Goal: Task Accomplishment & Management: Use online tool/utility

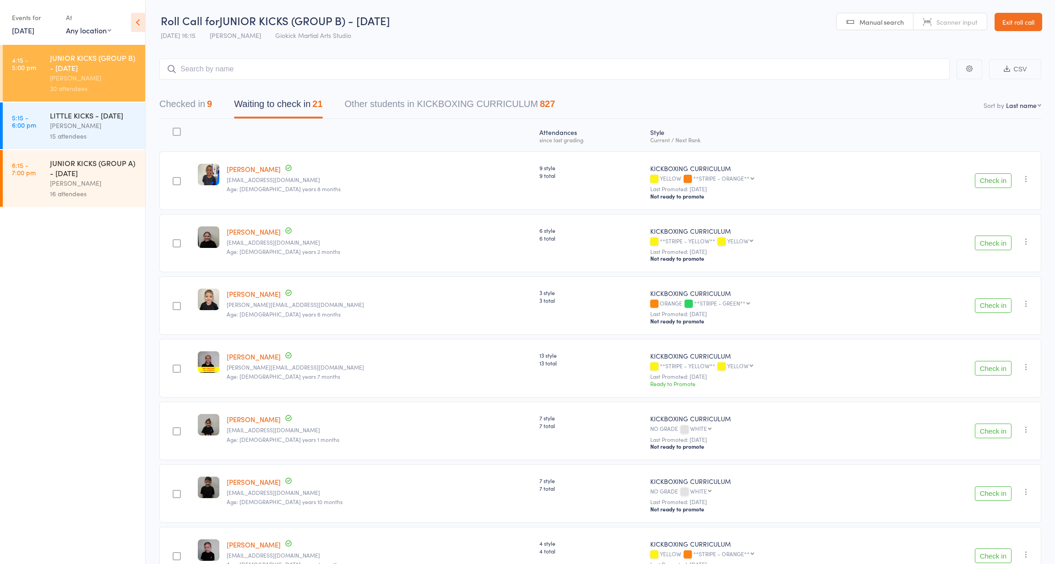
click at [70, 116] on div "LITTLE KICKS - TUESDAY" at bounding box center [93, 115] width 87 height 10
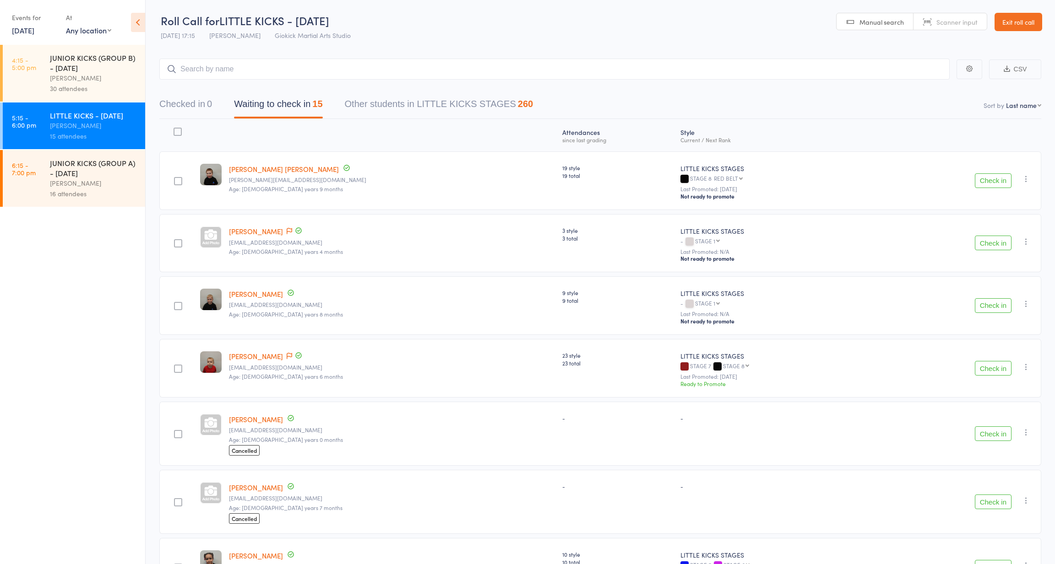
click at [1011, 25] on link "Exit roll call" at bounding box center [1018, 22] width 48 height 18
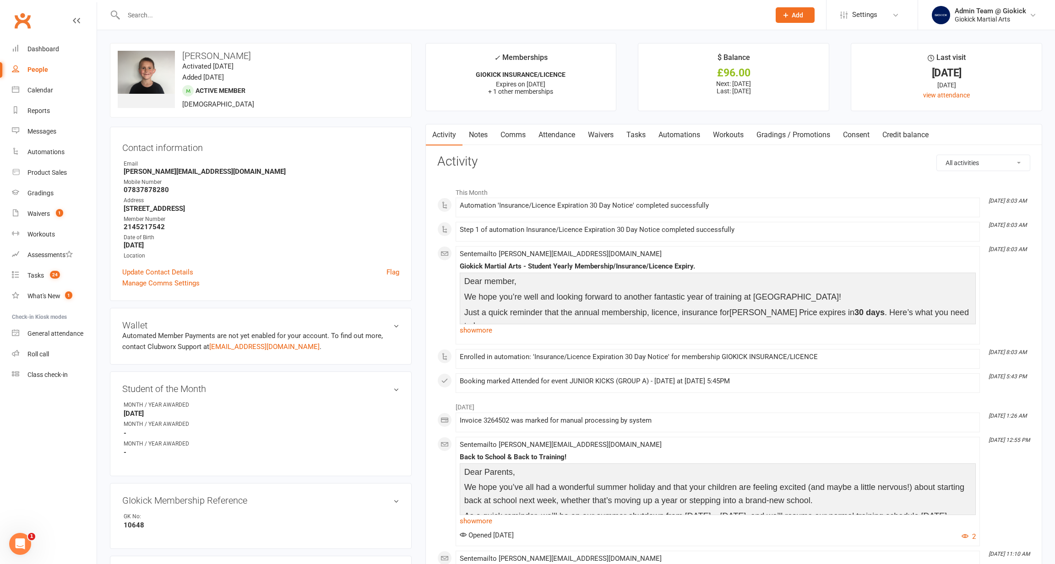
click at [427, 5] on div at bounding box center [437, 15] width 654 height 30
click at [427, 0] on div at bounding box center [437, 15] width 654 height 30
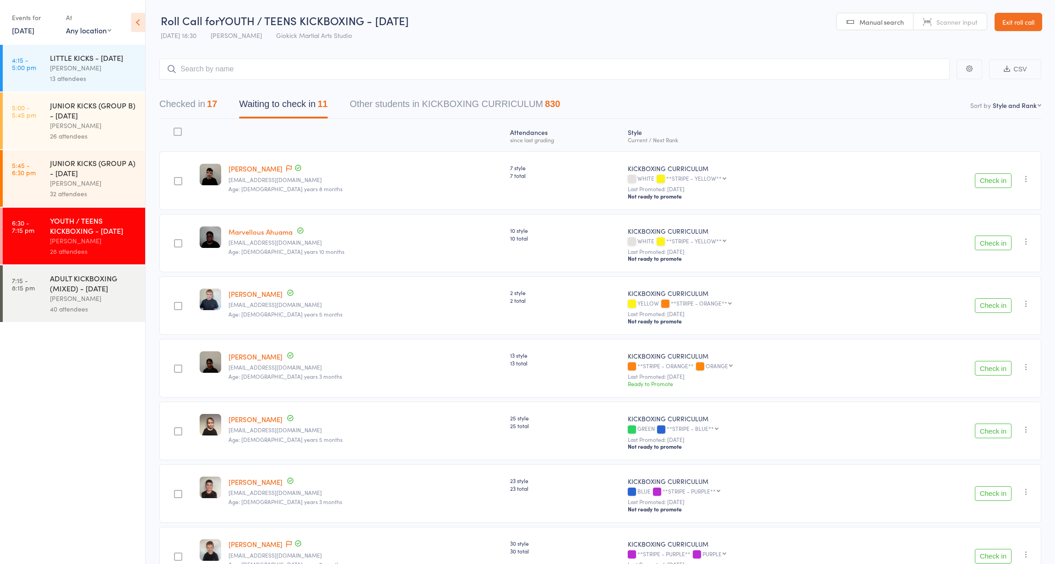
scroll to position [0, 0]
click at [32, 36] on div "Events for [DATE] [DATE] [DATE] Sun Mon Tue Wed Thu Fri Sat 36 31 01 02 03 04 0…" at bounding box center [34, 23] width 45 height 27
click at [31, 32] on link "15 Sep, 2025" at bounding box center [23, 30] width 22 height 10
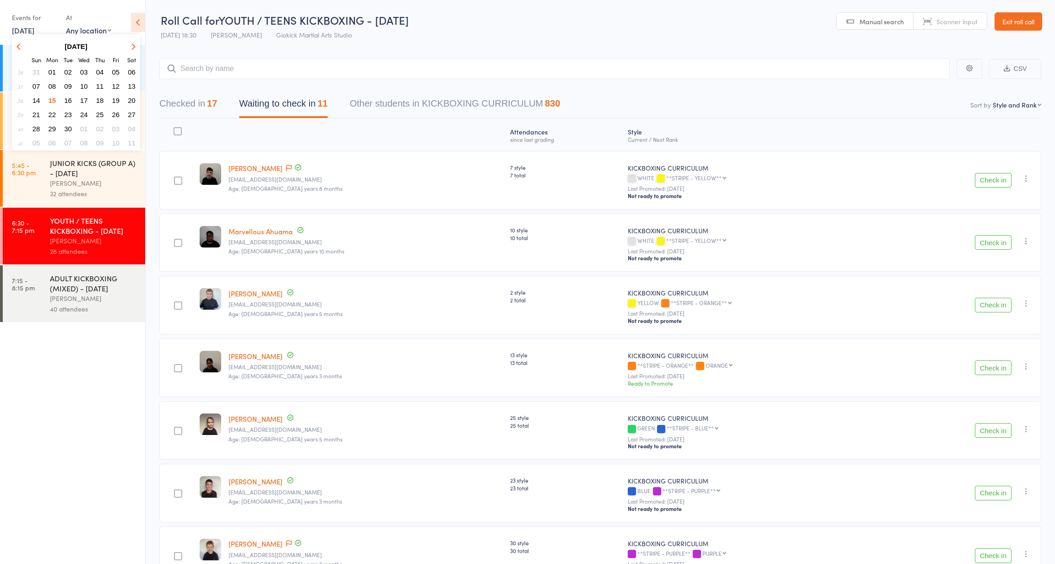
click at [70, 100] on span "16" at bounding box center [68, 101] width 8 height 8
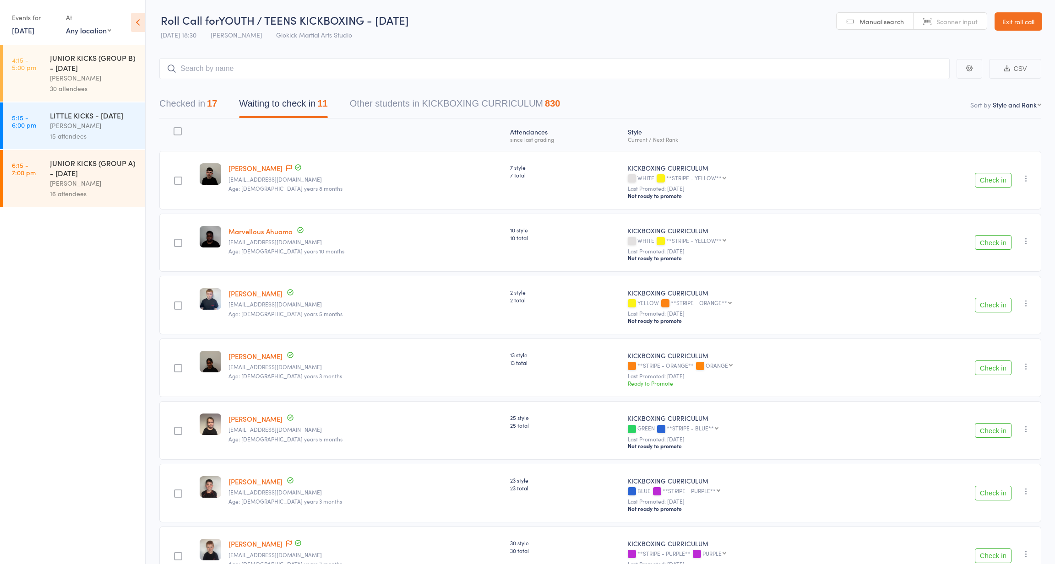
click at [59, 127] on div "John Zuccala" at bounding box center [93, 125] width 87 height 11
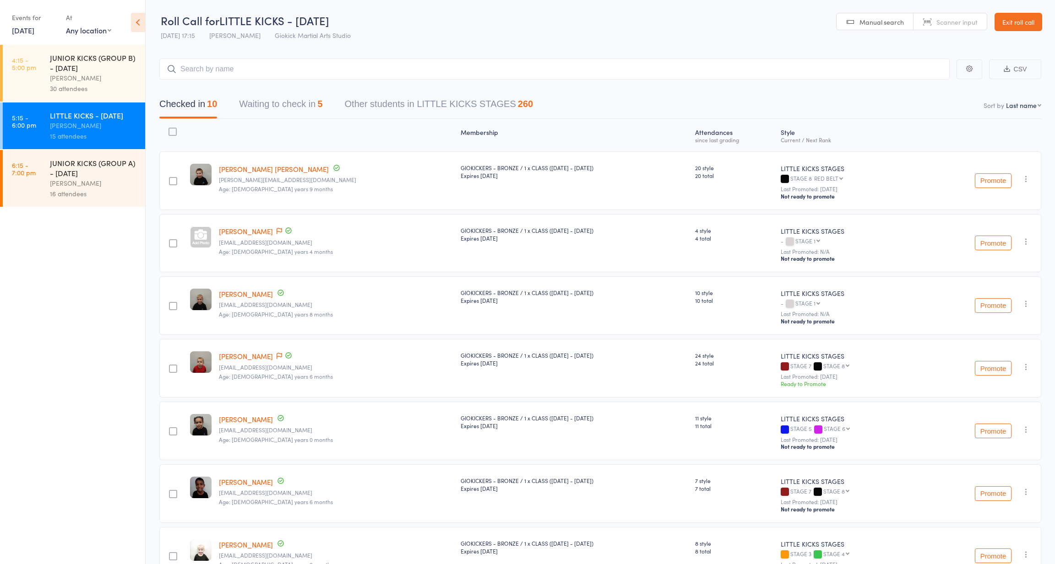
click at [317, 100] on button "Waiting to check in 5" at bounding box center [280, 106] width 83 height 24
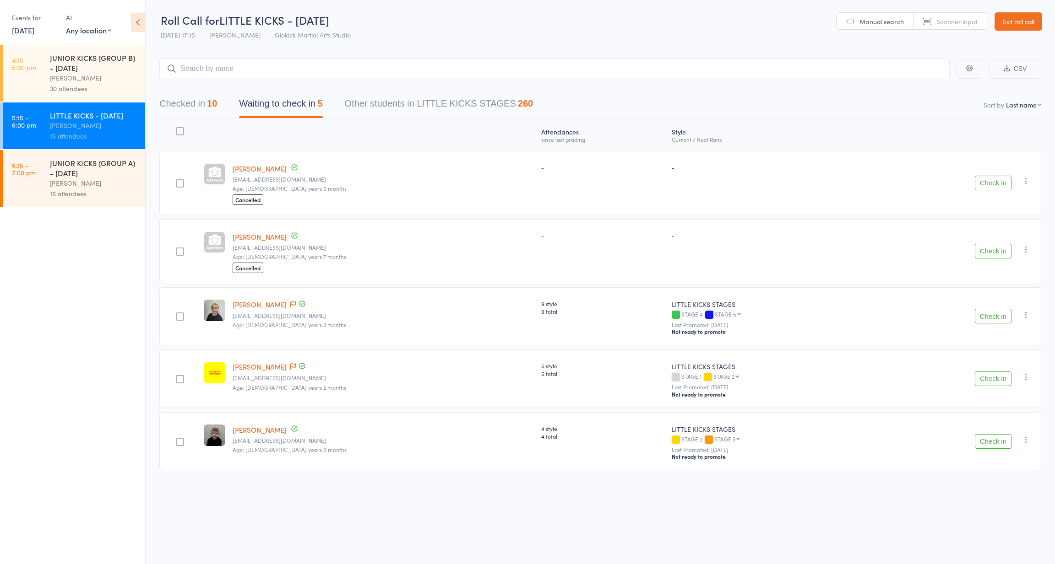
scroll to position [6, 0]
click at [989, 244] on button "Check in" at bounding box center [992, 251] width 37 height 15
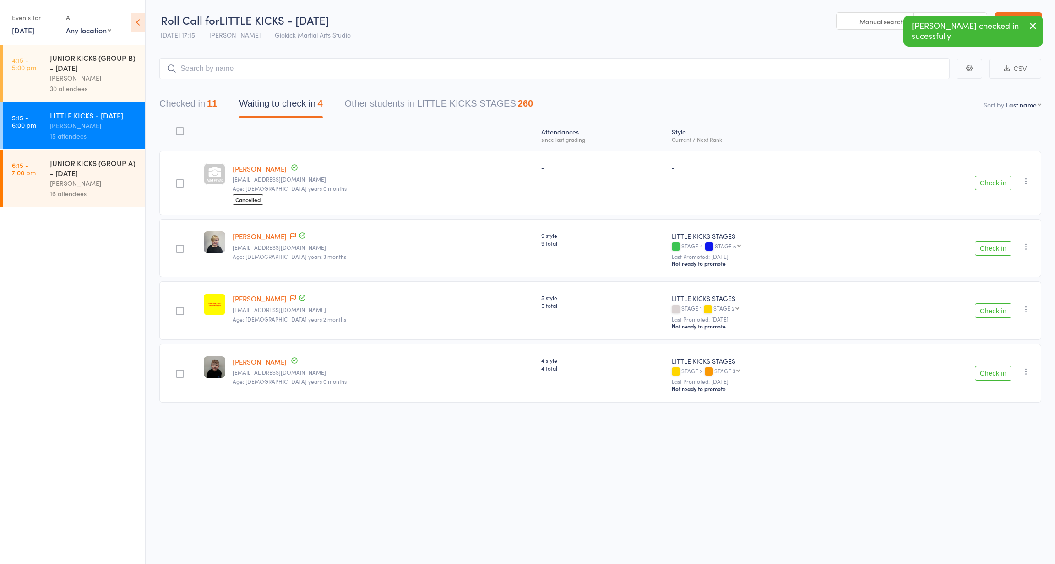
scroll to position [6, 0]
click at [26, 29] on link "16 Sep, 2025" at bounding box center [23, 30] width 22 height 10
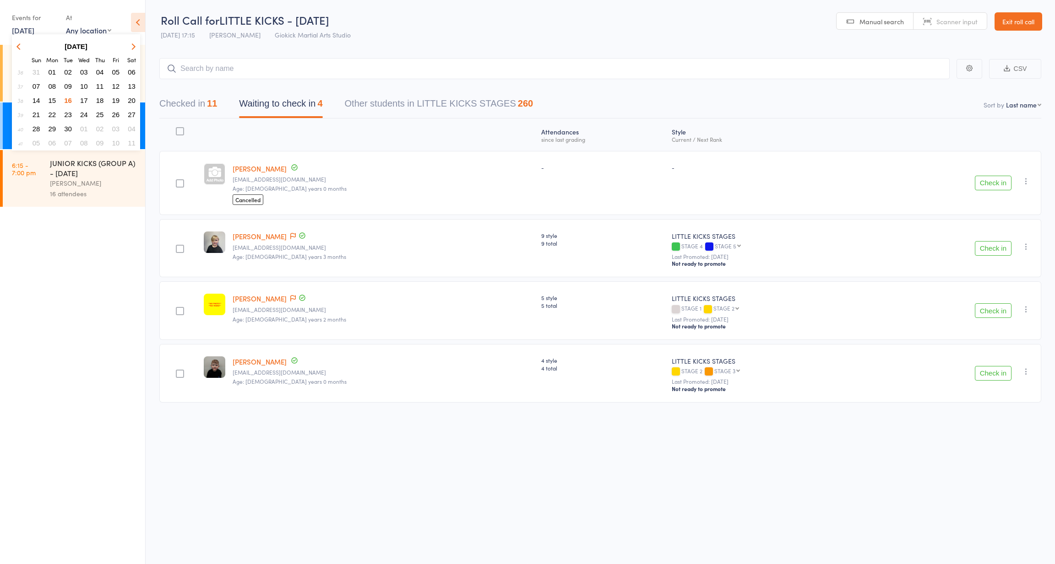
click at [52, 99] on span "15" at bounding box center [53, 101] width 8 height 8
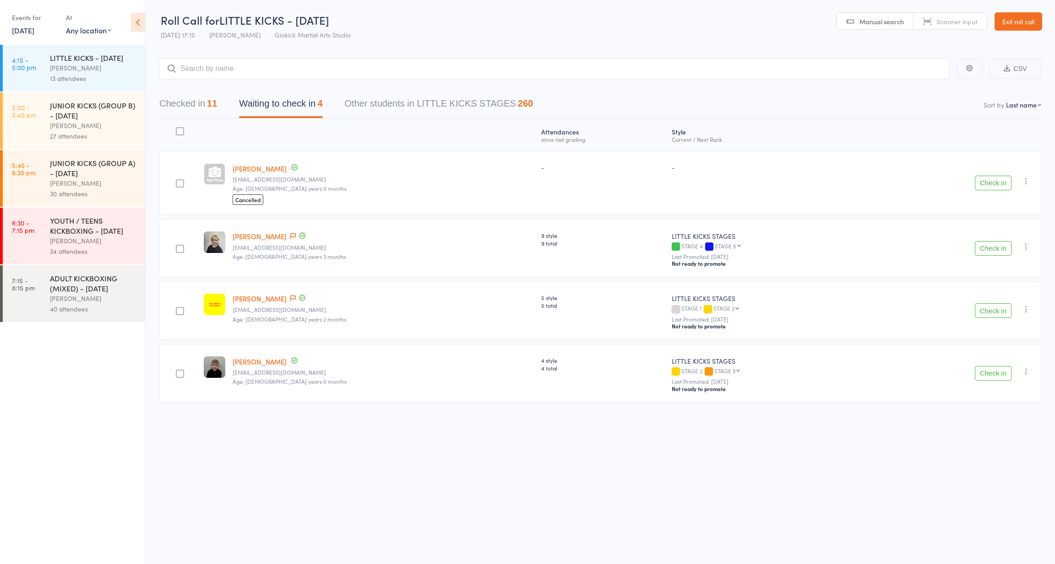
click at [196, 97] on button "Checked in 11" at bounding box center [188, 106] width 58 height 24
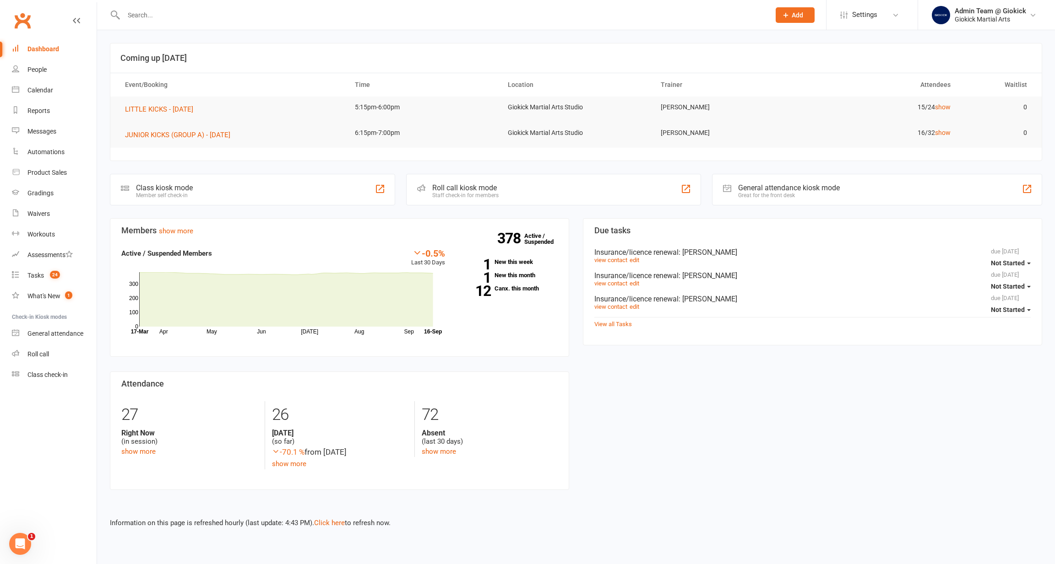
click at [156, 11] on input "text" at bounding box center [442, 15] width 643 height 13
drag, startPoint x: 156, startPoint y: 11, endPoint x: 0, endPoint y: 27, distance: 156.8
click at [0, 2] on header "Prospect Member Non-attending contact Class / event Appointment Grading event T…" at bounding box center [527, 2] width 1055 height 0
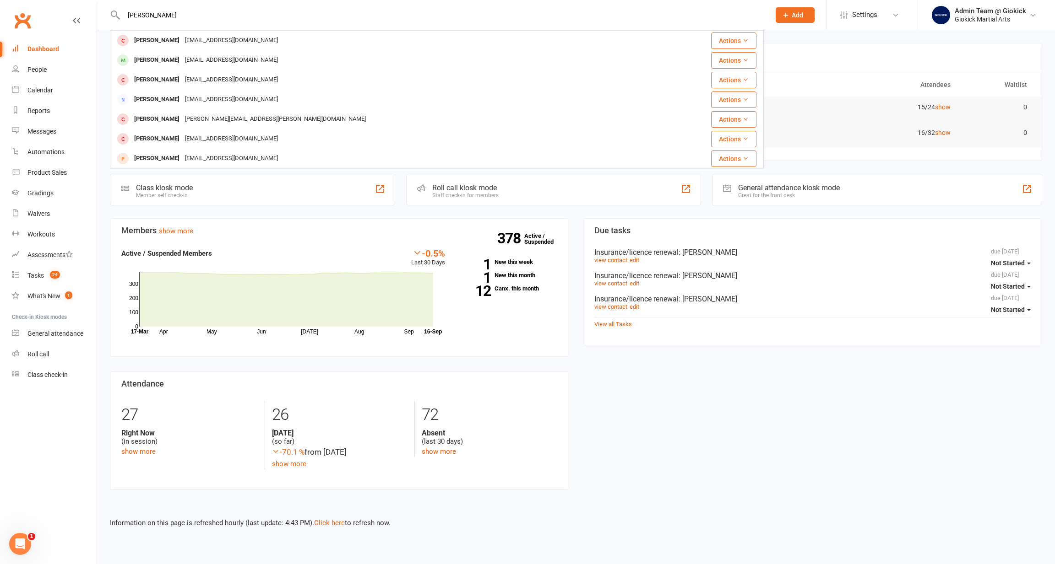
type input "Jacob"
drag, startPoint x: 10, startPoint y: 32, endPoint x: 145, endPoint y: 80, distance: 142.7
click at [145, 80] on div "Jacob Cato" at bounding box center [156, 79] width 51 height 13
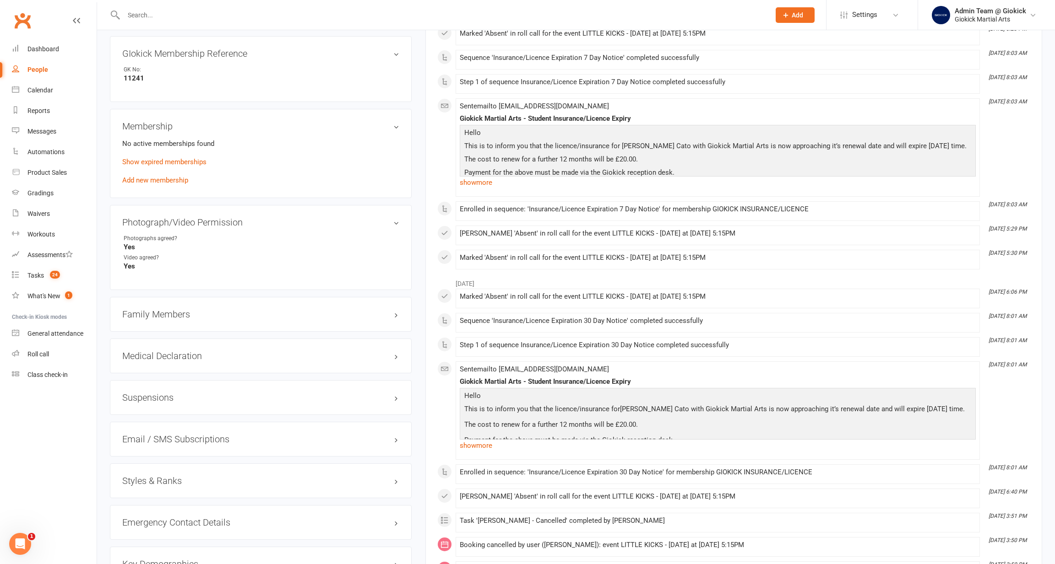
scroll to position [450, 0]
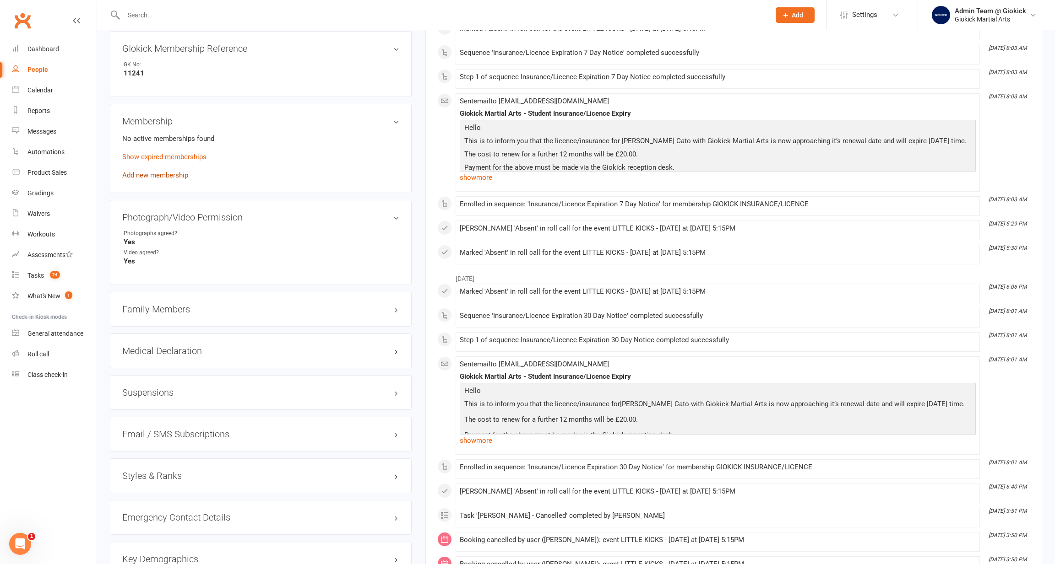
click at [157, 173] on link "Add new membership" at bounding box center [155, 175] width 66 height 8
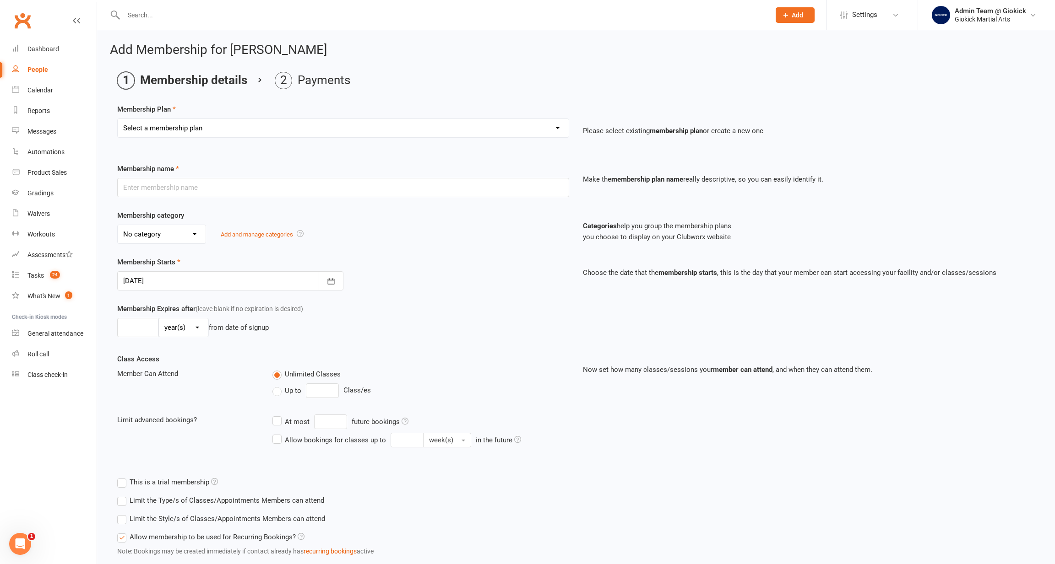
select select "3"
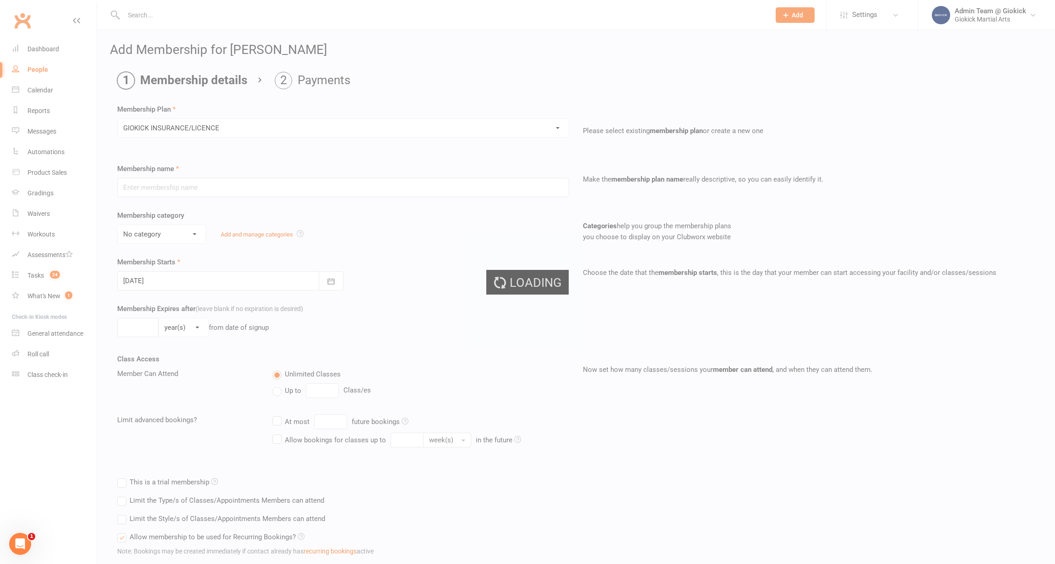
type input "GIOKICK INSURANCE/LICENCE"
select select "2"
type input "1"
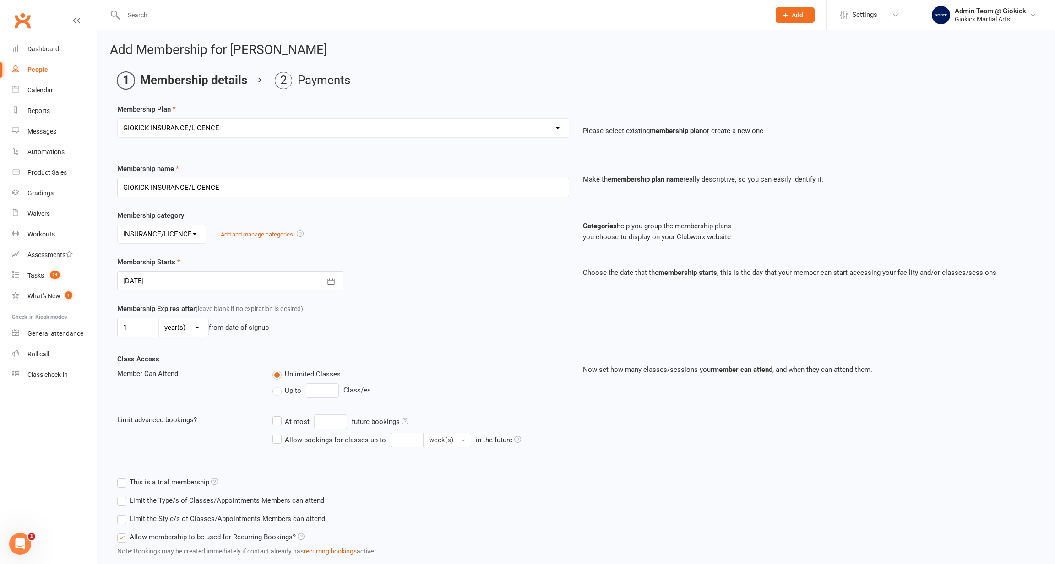
click at [146, 286] on div at bounding box center [230, 280] width 226 height 19
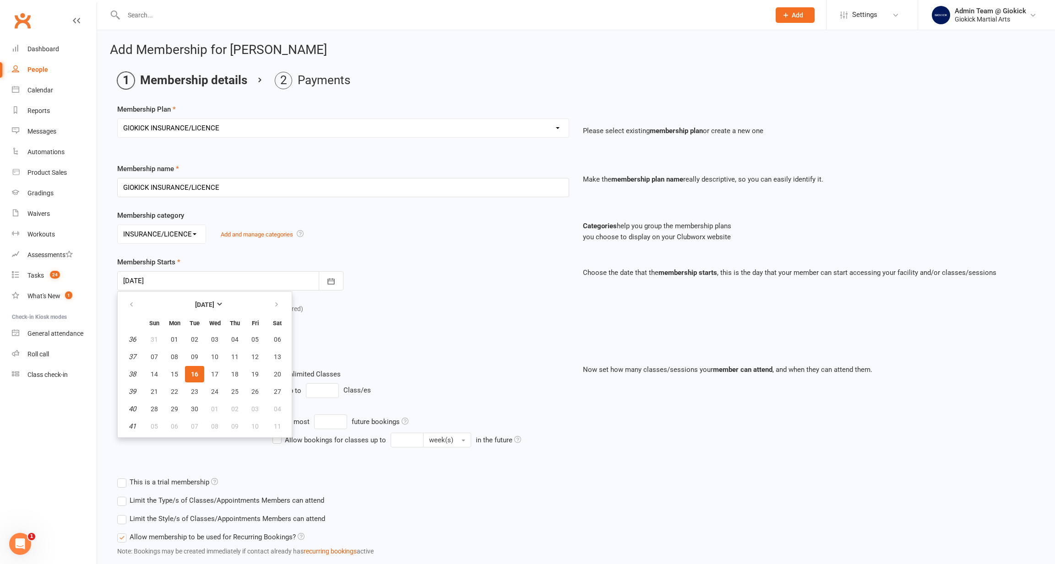
click at [196, 370] on button "16" at bounding box center [194, 374] width 19 height 16
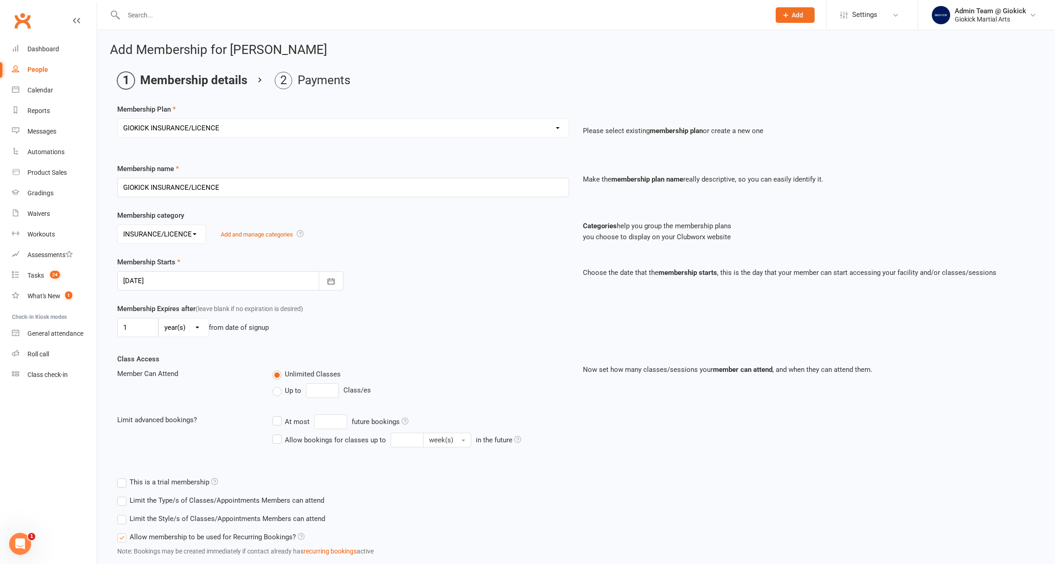
click at [283, 393] on label "Up to" at bounding box center [286, 390] width 29 height 11
click at [278, 385] on input "Up to" at bounding box center [275, 385] width 6 height 0
type input "0"
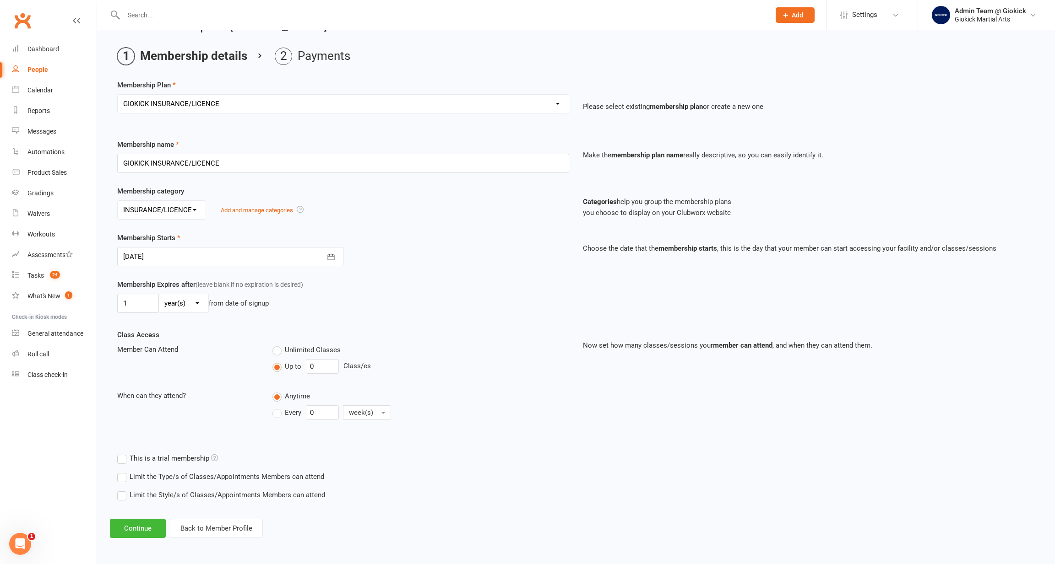
scroll to position [33, 0]
click at [135, 519] on button "Continue" at bounding box center [138, 528] width 56 height 19
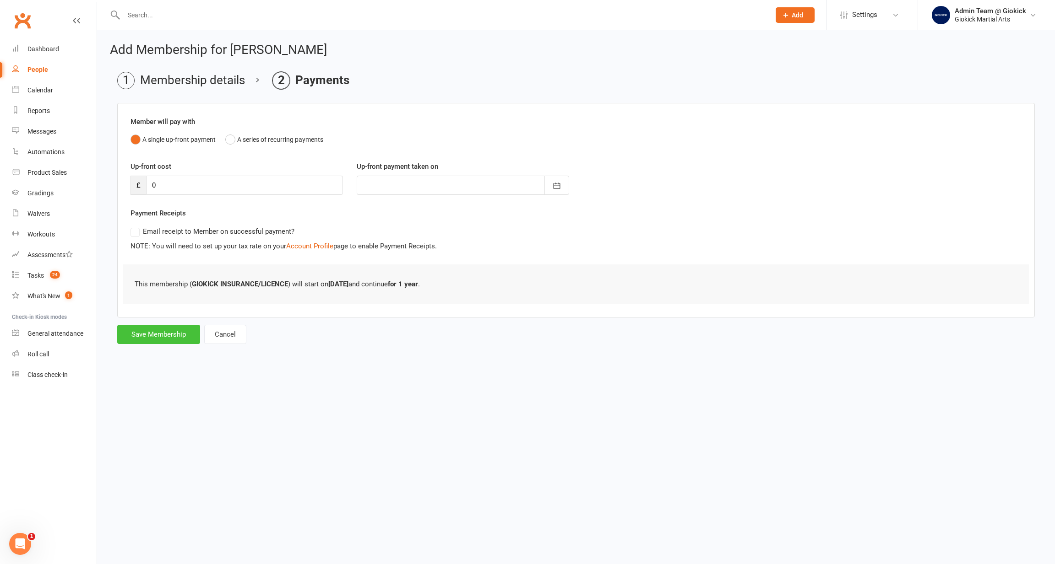
click at [166, 344] on button "Save Membership" at bounding box center [158, 334] width 83 height 19
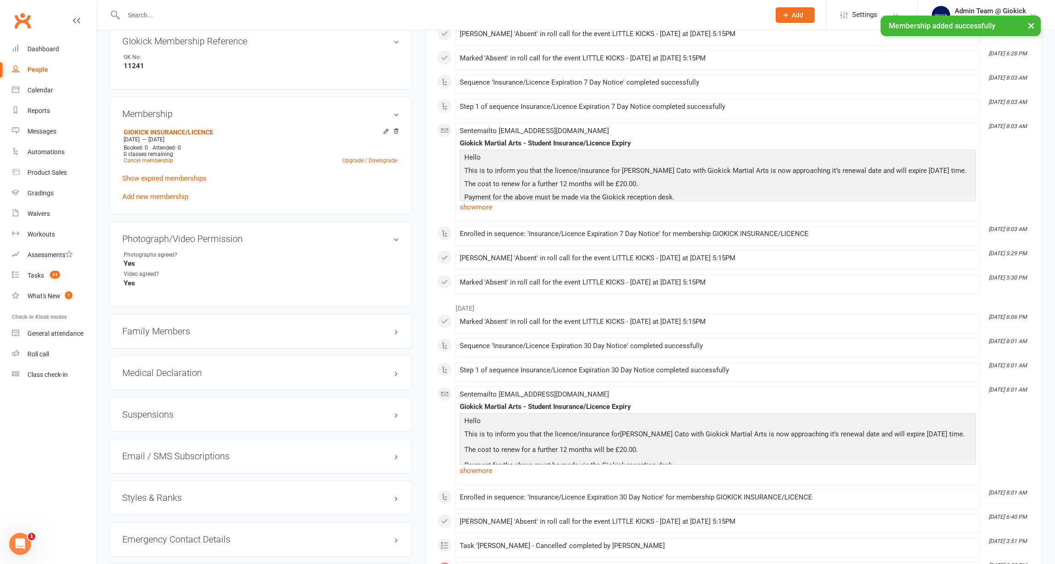
scroll to position [423, 0]
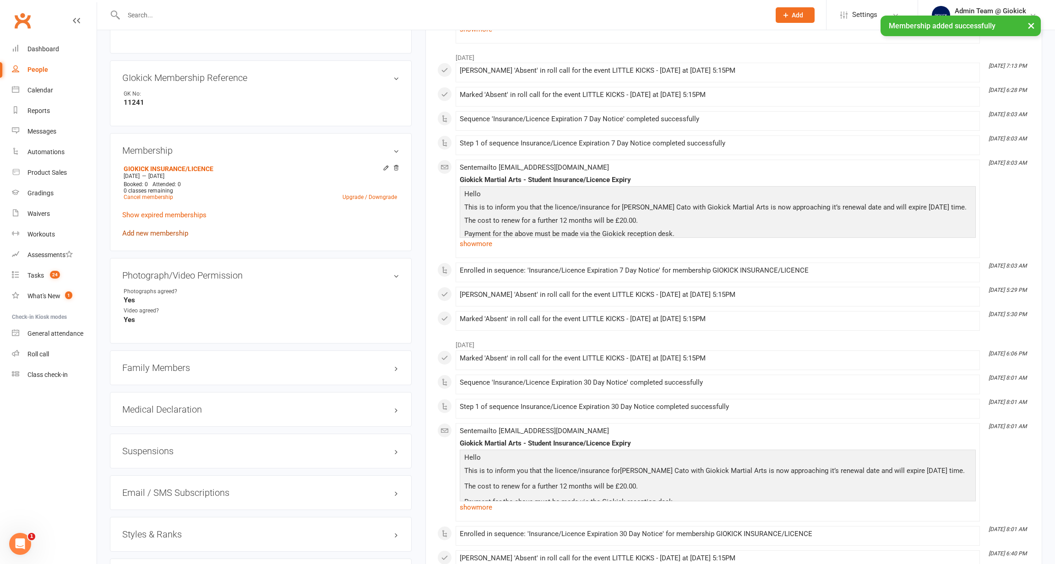
click at [159, 229] on link "Add new membership" at bounding box center [155, 233] width 66 height 8
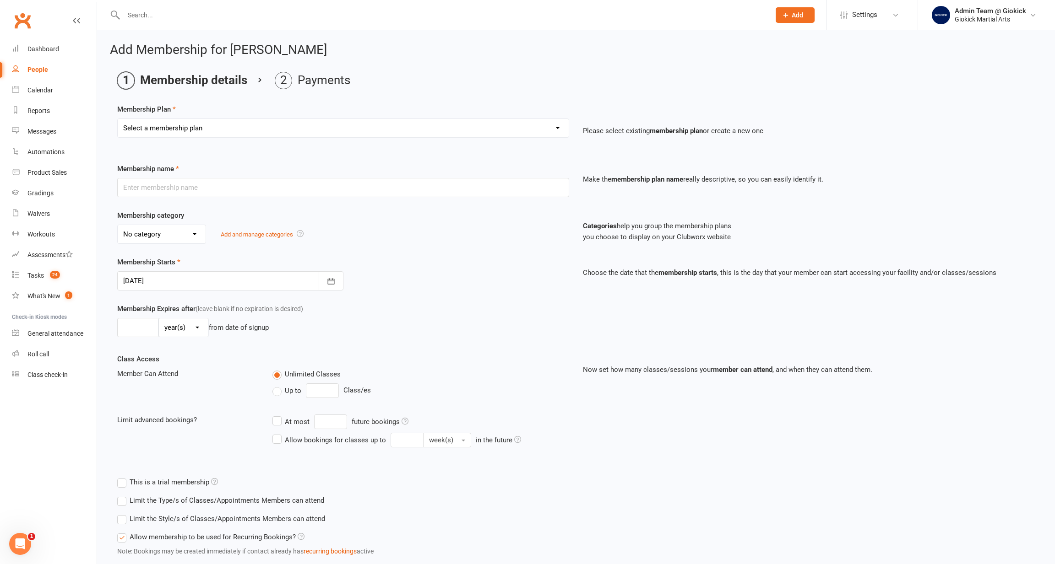
select select "0"
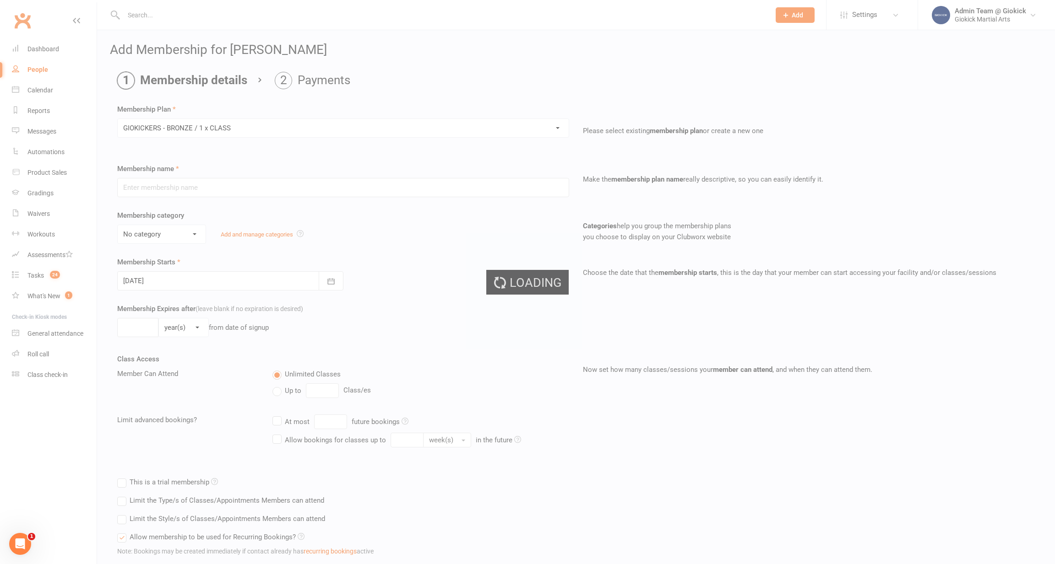
type input "GIOKICKERS - BRONZE / 1 x CLASS"
select select "1"
type input "1"
type input "52"
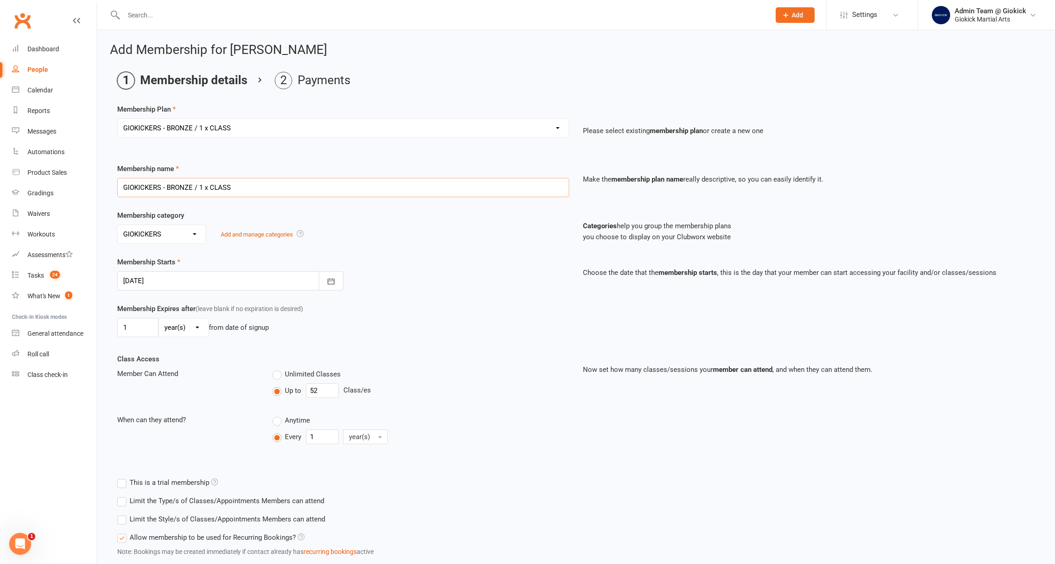
click at [240, 188] on input "GIOKICKERS - BRONZE / 1 x CLASS" at bounding box center [343, 187] width 452 height 19
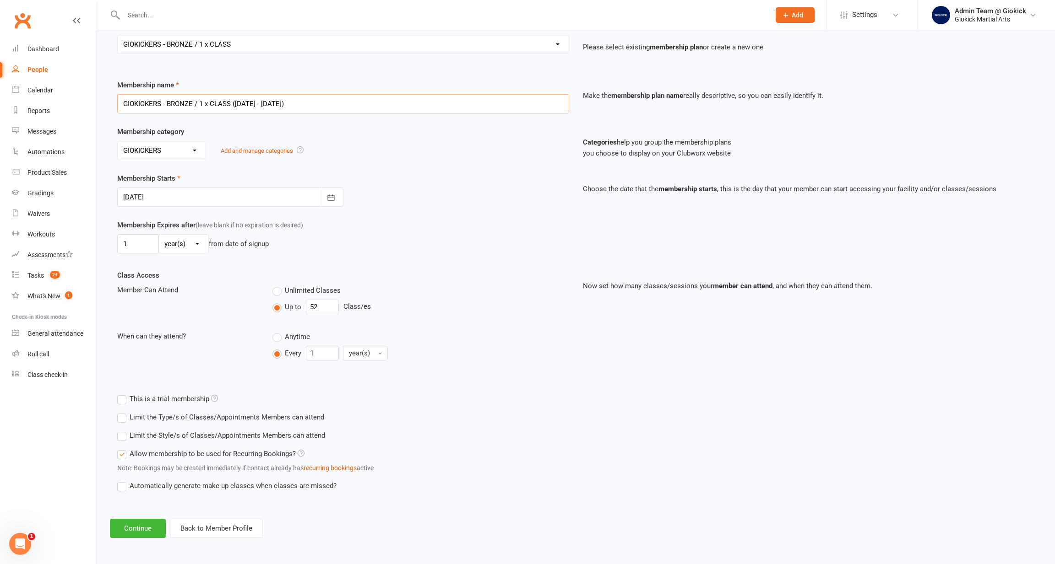
type input "GIOKICKERS - BRONZE / 1 x CLASS (2025 - 2026)"
click at [152, 412] on label "Limit the Type/s of Classes/Appointments Members can attend" at bounding box center [220, 417] width 207 height 11
click at [123, 412] on input "Limit the Type/s of Classes/Appointments Members can attend" at bounding box center [120, 412] width 6 height 0
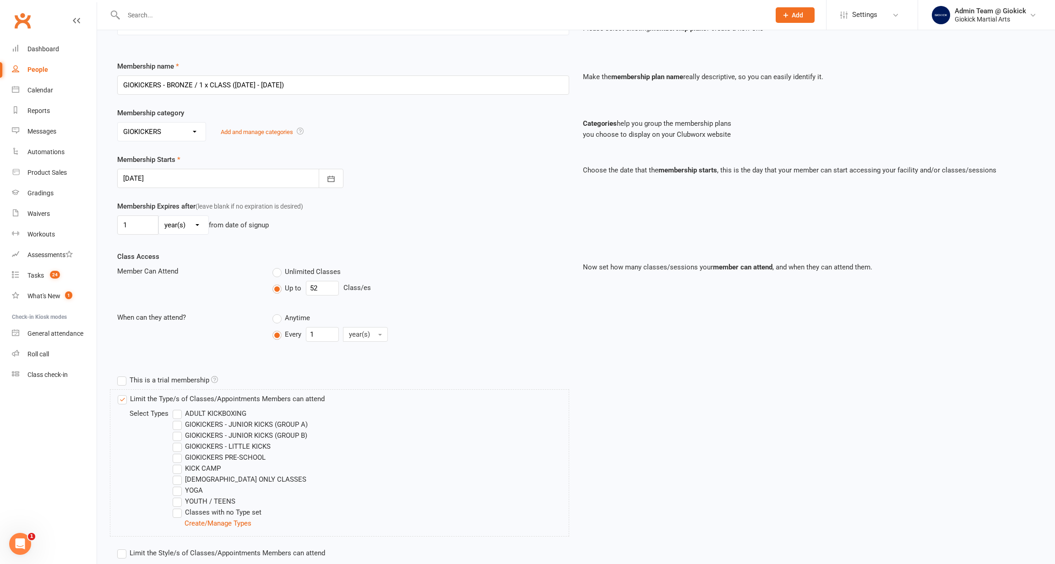
scroll to position [112, 0]
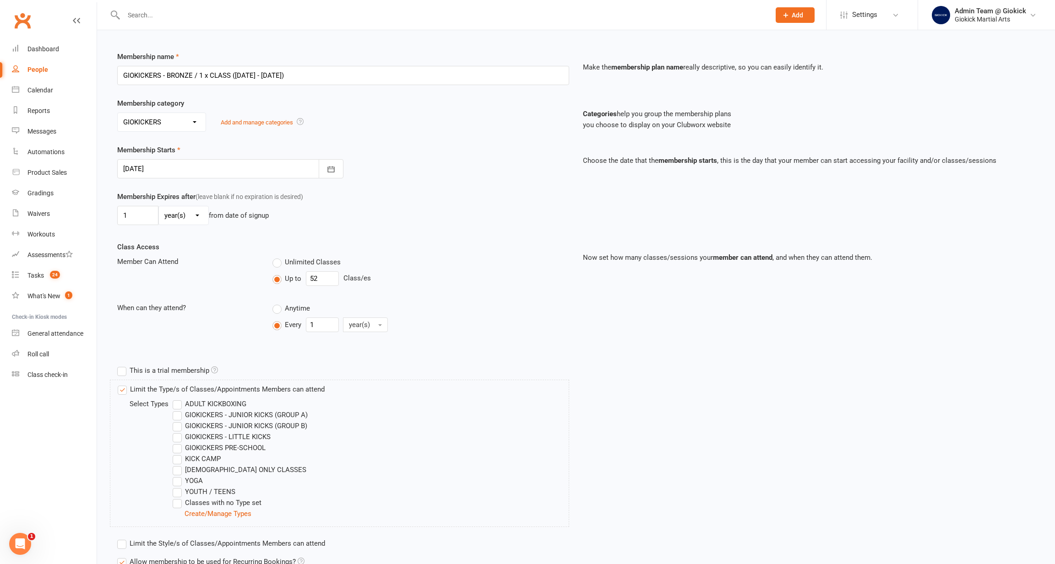
click at [177, 437] on label "GIOKICKERS - LITTLE KICKS" at bounding box center [222, 437] width 98 height 11
click at [177, 432] on input "GIOKICKERS - LITTLE KICKS" at bounding box center [176, 432] width 6 height 0
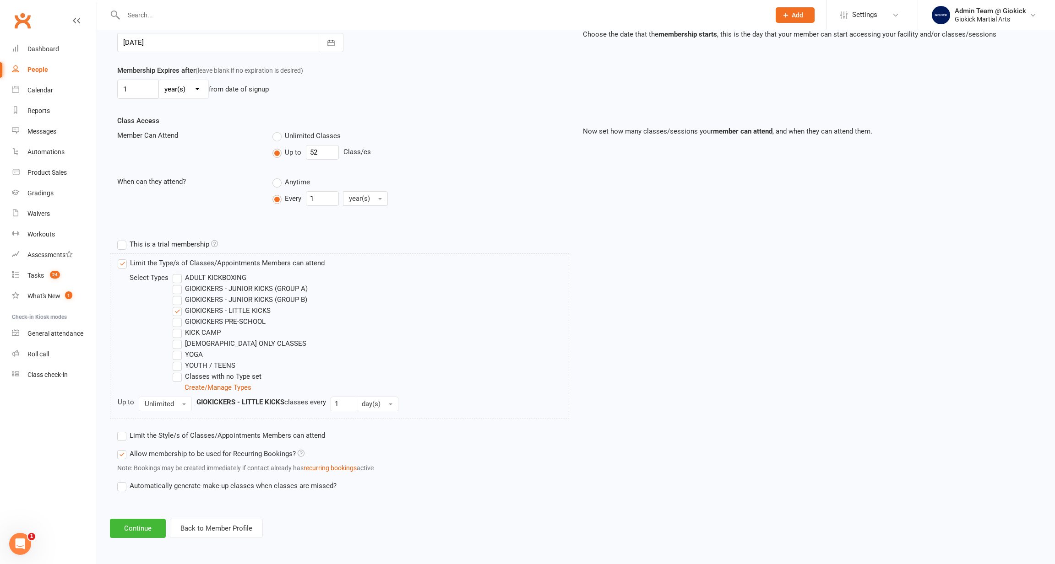
scroll to position [248, 0]
click at [151, 400] on button "Unlimited" at bounding box center [165, 404] width 53 height 15
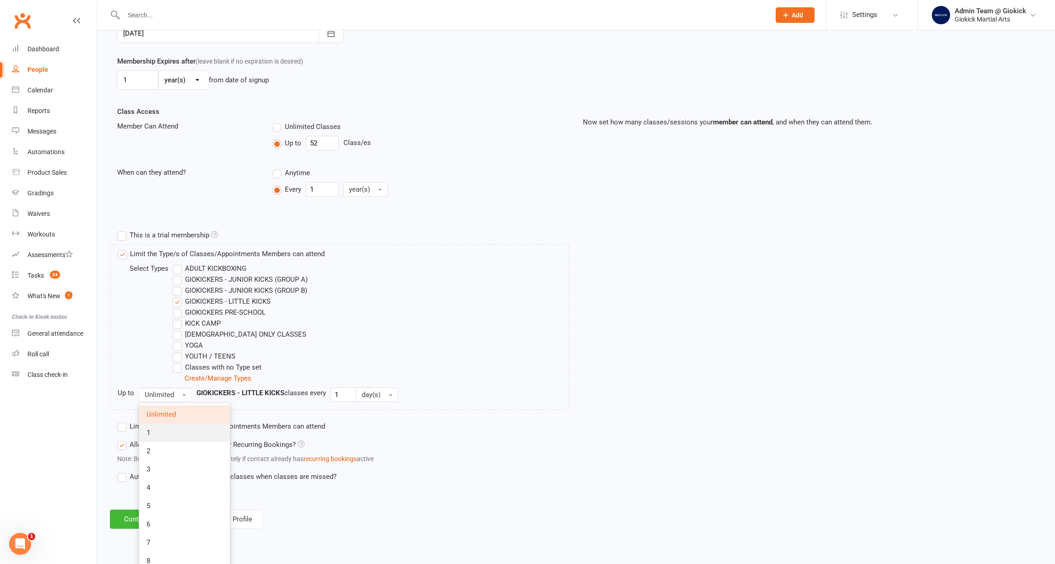
click at [154, 429] on link "1" at bounding box center [184, 433] width 91 height 18
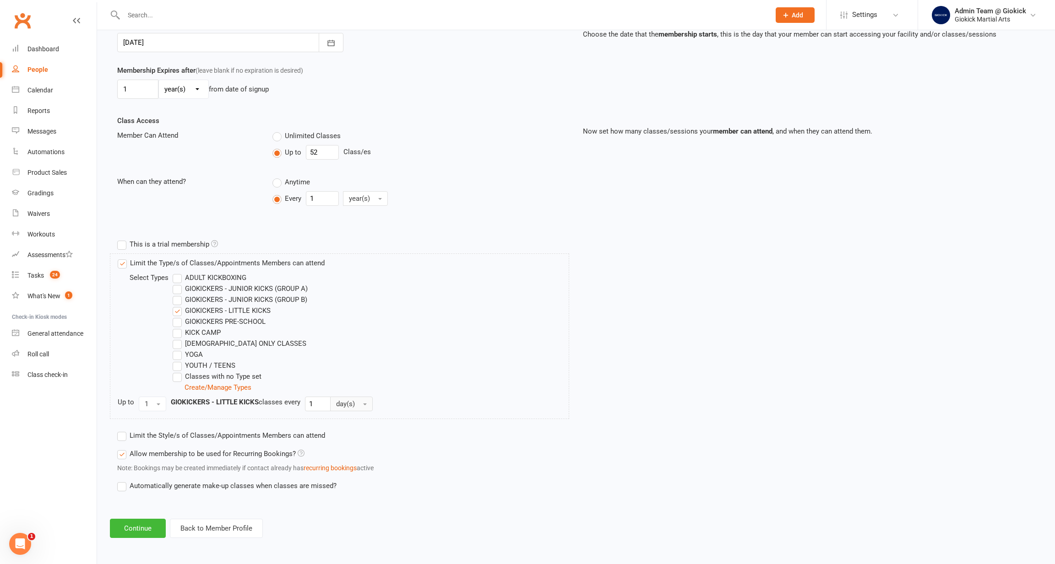
click at [350, 402] on button "day(s)" at bounding box center [351, 404] width 43 height 15
click at [348, 438] on span "week(s)" at bounding box center [350, 442] width 24 height 8
click at [296, 430] on label "Limit the Style/s of Classes/Appointments Members can attend" at bounding box center [221, 435] width 208 height 11
click at [123, 430] on input "Limit the Style/s of Classes/Appointments Members can attend" at bounding box center [120, 430] width 6 height 0
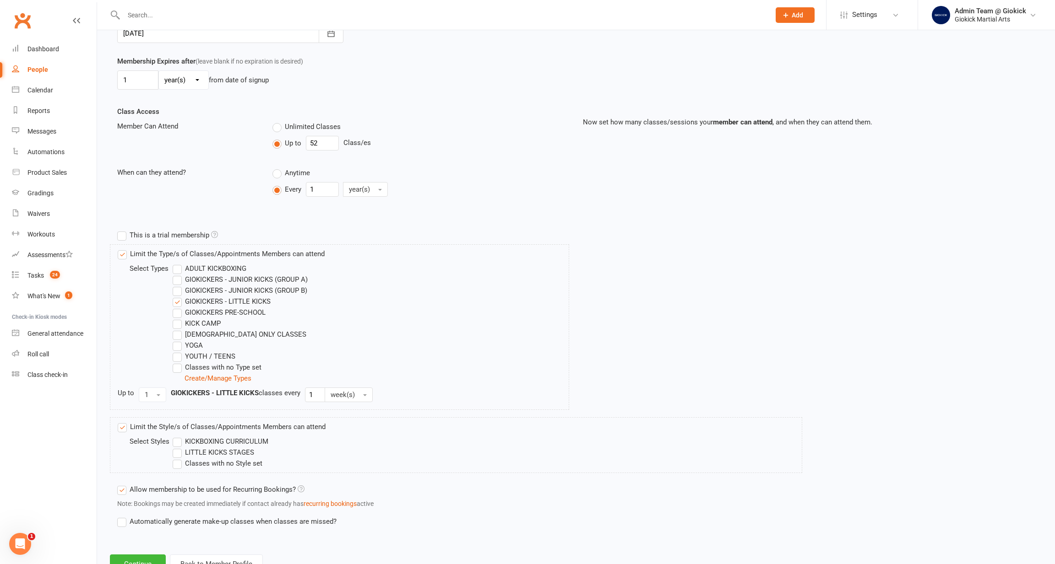
click at [244, 454] on label "LITTLE KICKS STAGES" at bounding box center [213, 452] width 81 height 11
click at [179, 447] on input "LITTLE KICKS STAGES" at bounding box center [176, 447] width 6 height 0
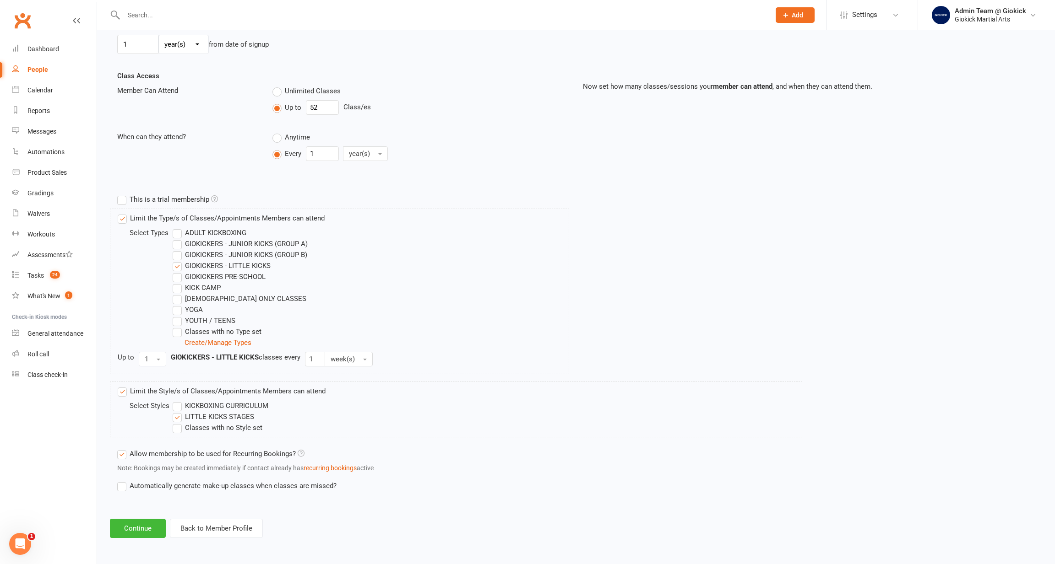
scroll to position [293, 0]
click at [142, 522] on button "Continue" at bounding box center [138, 528] width 56 height 19
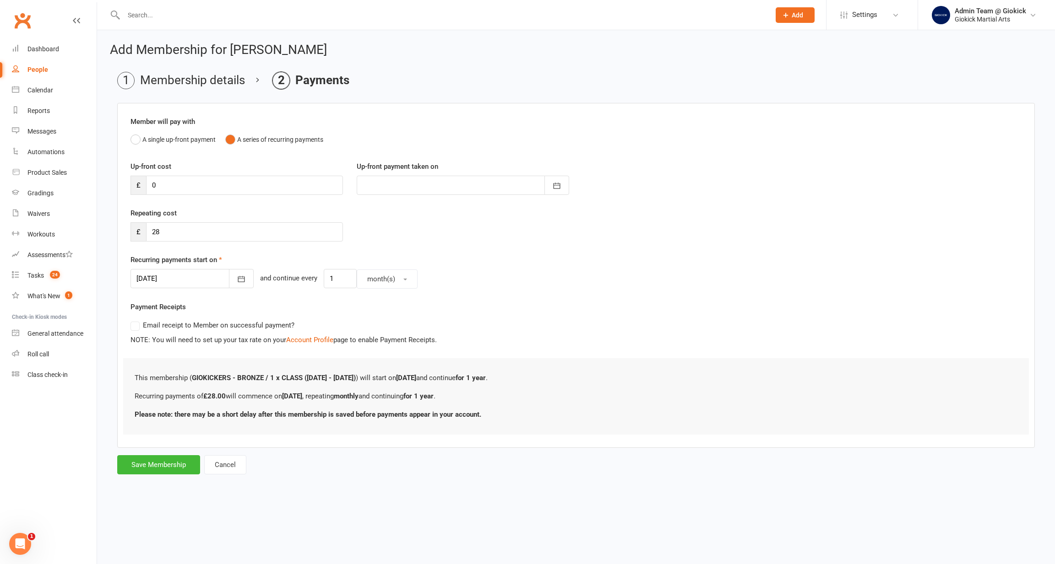
scroll to position [0, 0]
click at [237, 281] on icon "button" at bounding box center [241, 279] width 9 height 9
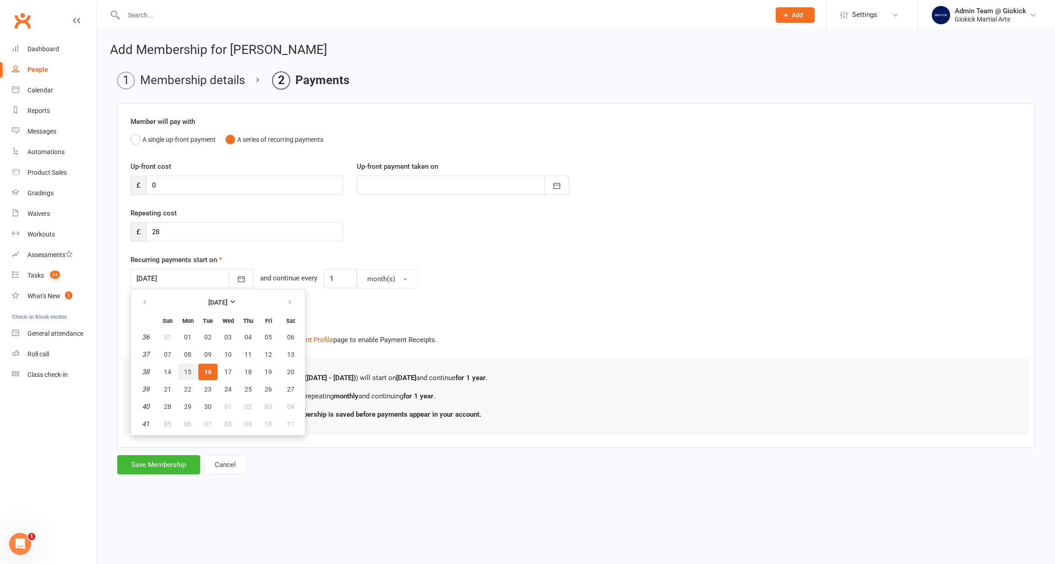
click at [187, 372] on span "15" at bounding box center [187, 371] width 7 height 7
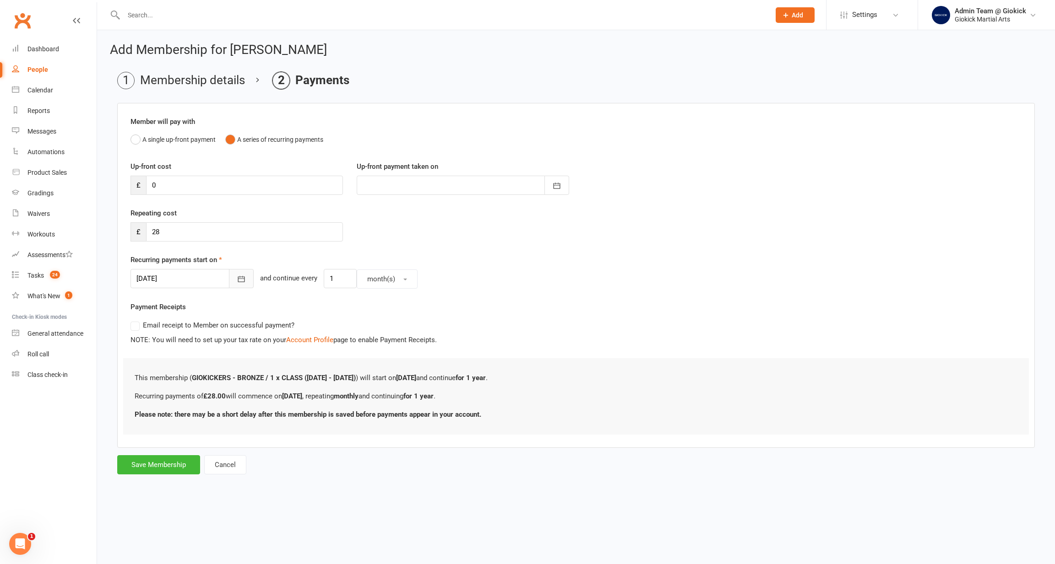
click at [237, 282] on icon "button" at bounding box center [241, 279] width 9 height 9
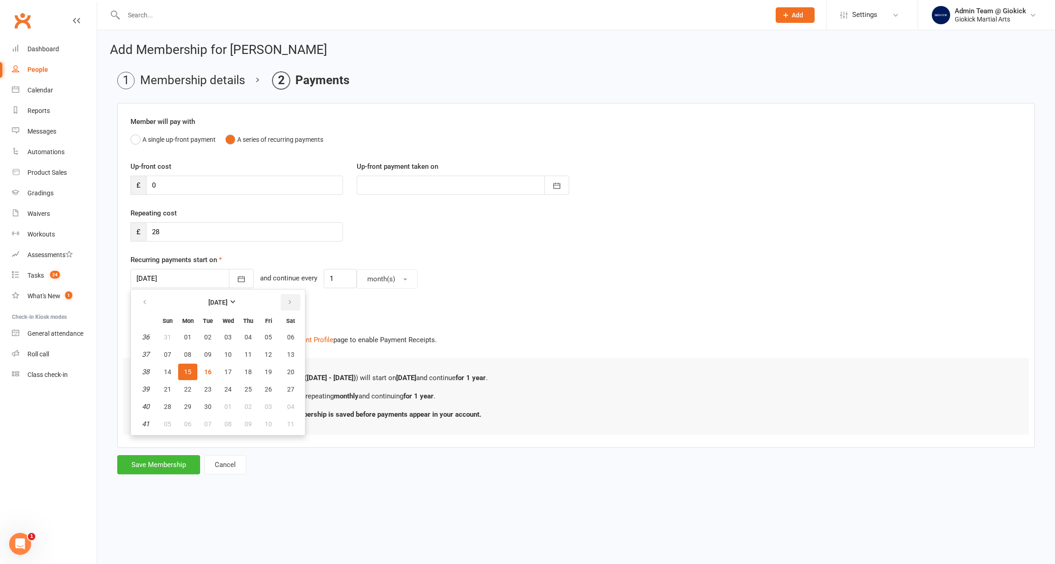
click at [284, 305] on button "button" at bounding box center [291, 302] width 20 height 16
click at [223, 372] on button "15" at bounding box center [227, 372] width 19 height 16
type input "15 Oct 2025"
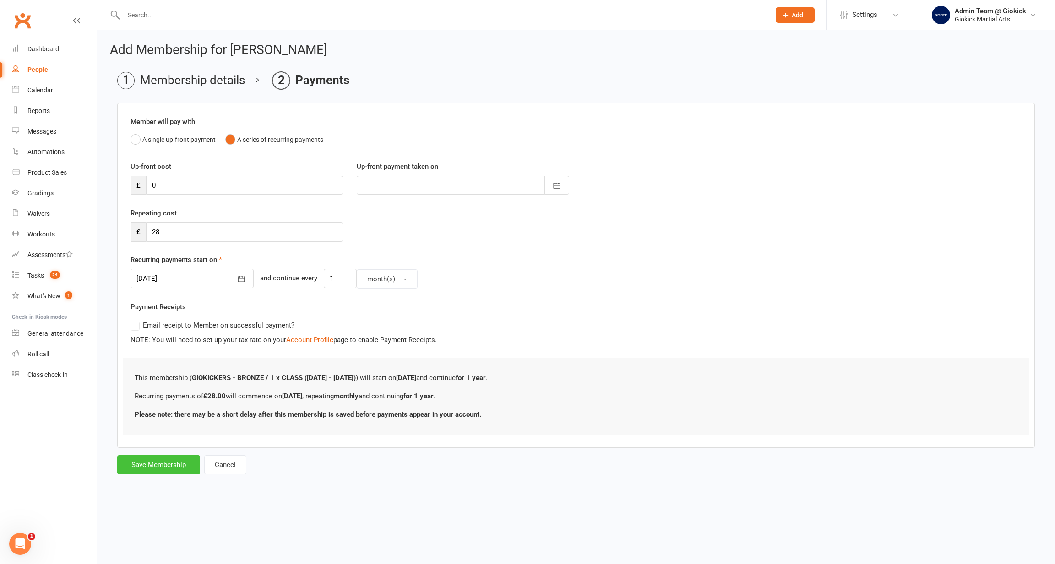
click at [160, 462] on button "Save Membership" at bounding box center [158, 464] width 83 height 19
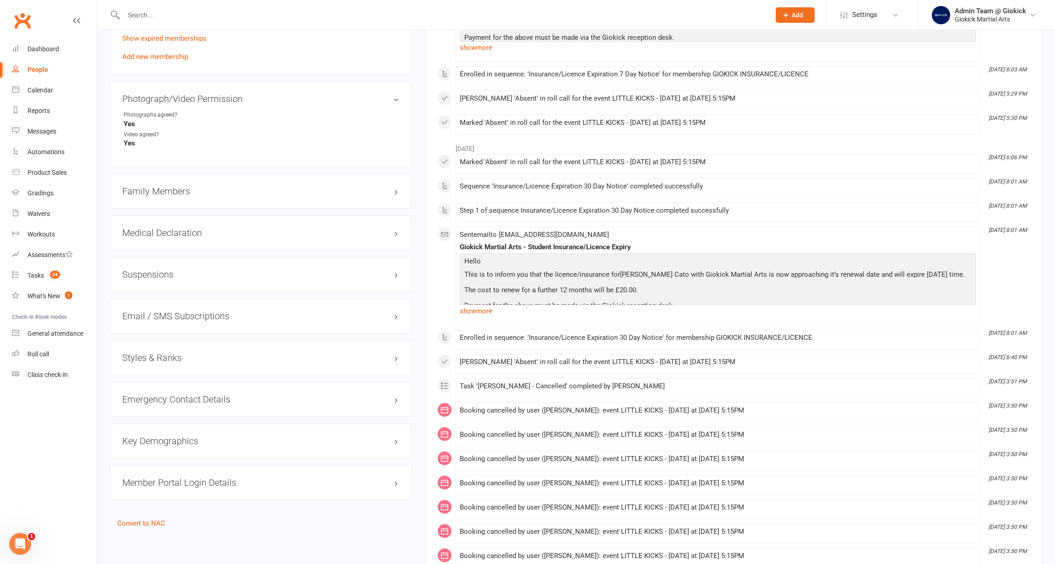
scroll to position [643, 0]
click at [158, 353] on h3 "Styles & Ranks" at bounding box center [260, 358] width 277 height 10
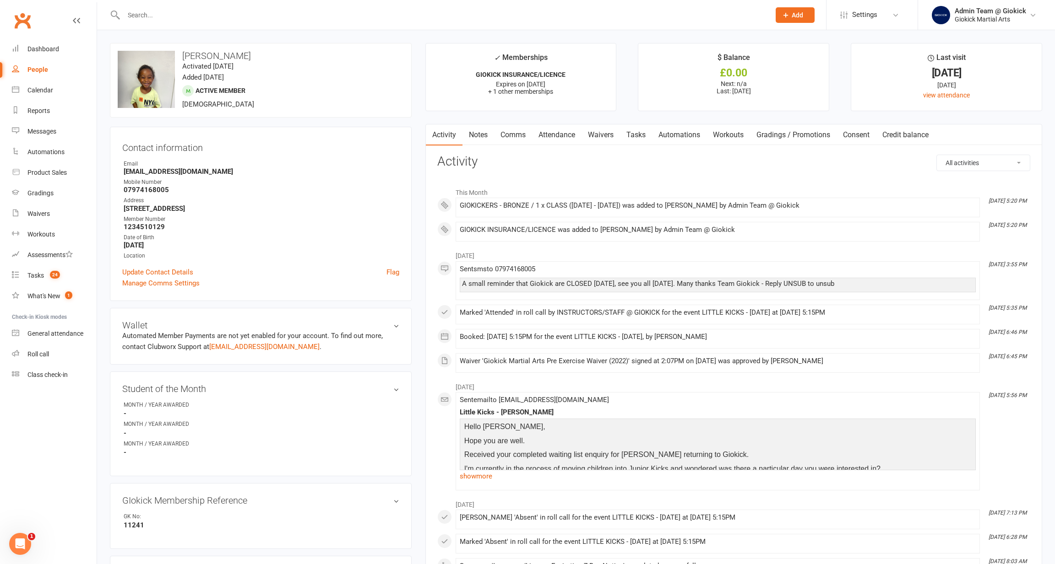
scroll to position [0, 0]
click at [572, 129] on link "Attendance" at bounding box center [556, 134] width 49 height 21
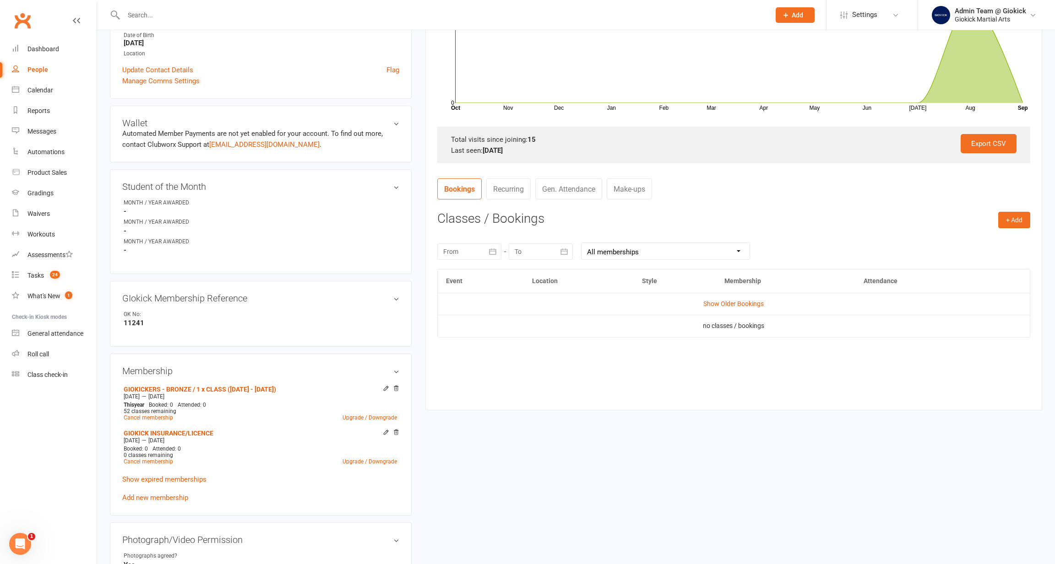
scroll to position [171, 0]
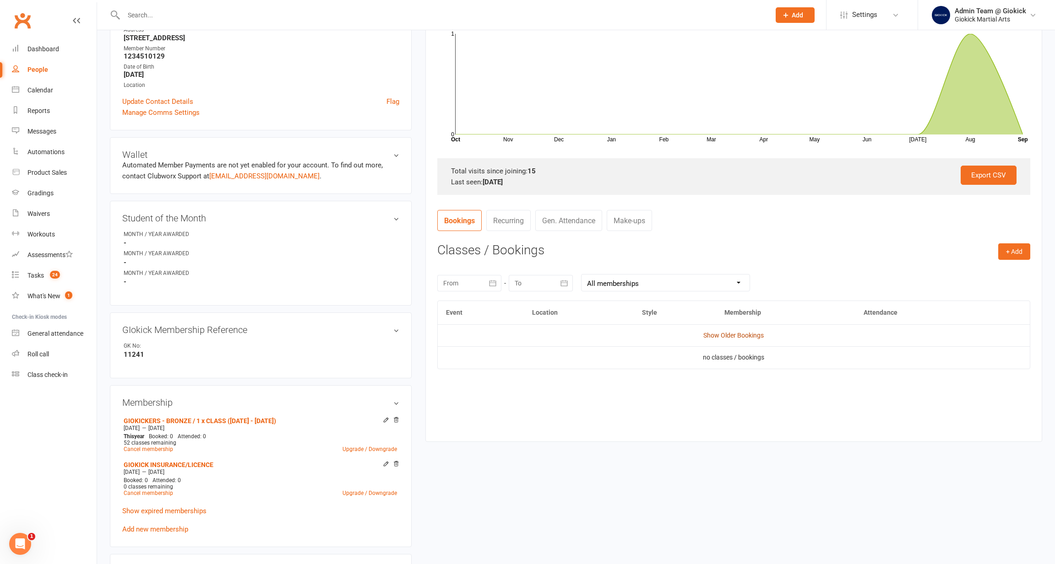
click at [724, 332] on link "Show Older Bookings" at bounding box center [733, 335] width 60 height 7
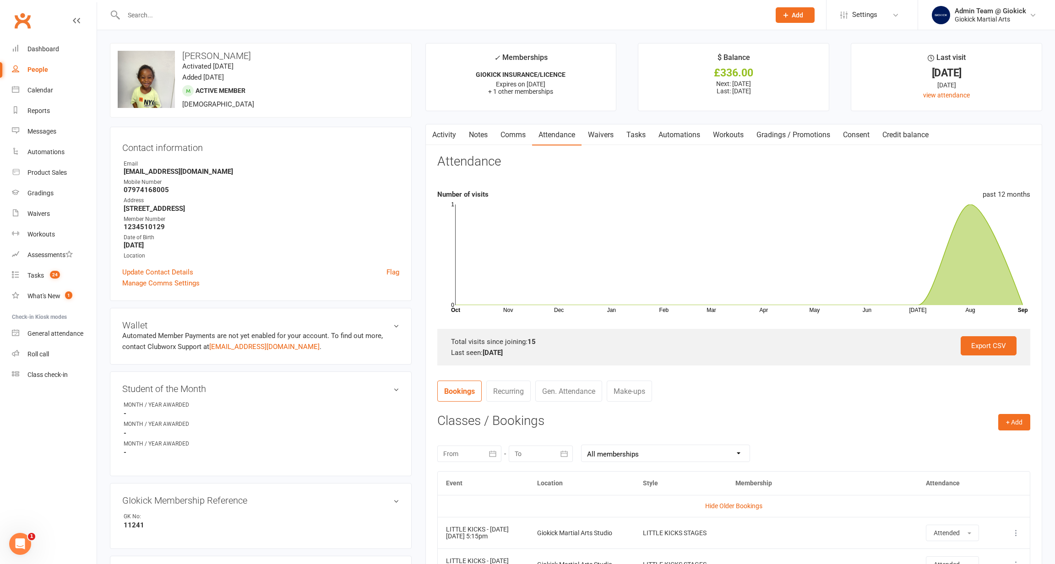
scroll to position [0, 0]
click at [784, 137] on link "Gradings / Promotions" at bounding box center [793, 134] width 87 height 21
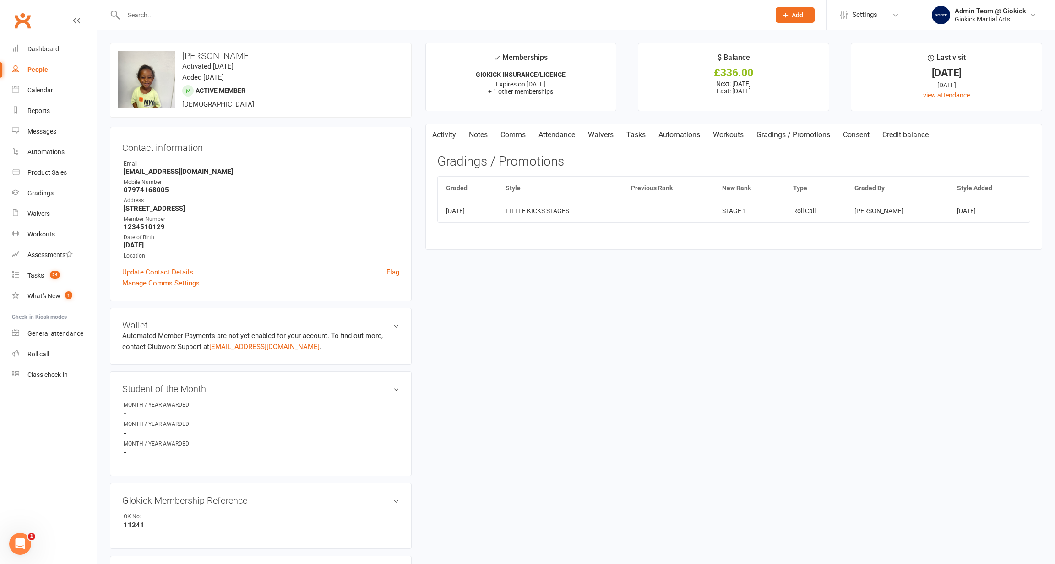
click at [563, 139] on link "Attendance" at bounding box center [556, 134] width 49 height 21
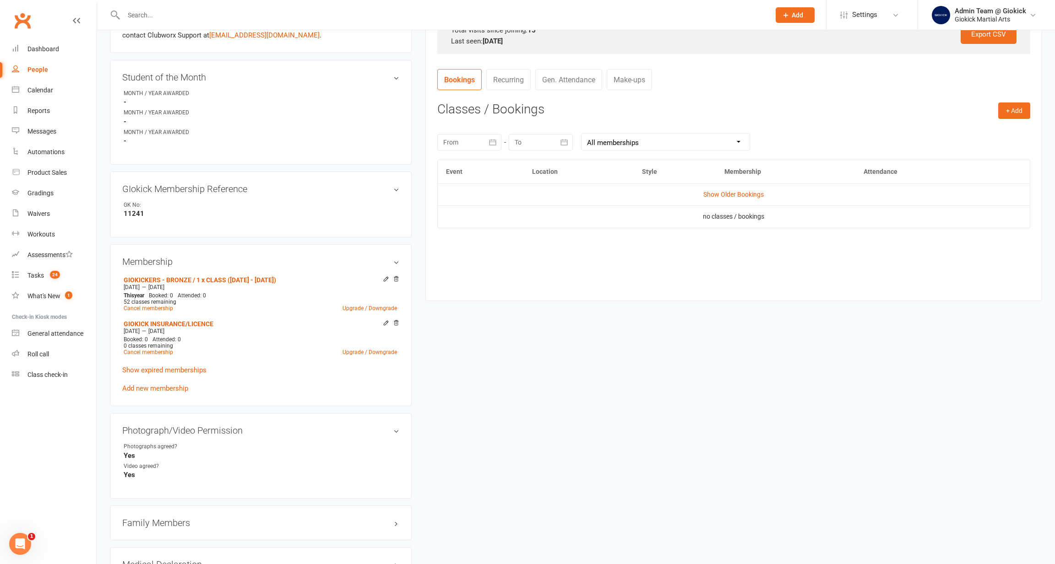
scroll to position [310, 0]
click at [744, 196] on link "Show Older Bookings" at bounding box center [733, 195] width 60 height 7
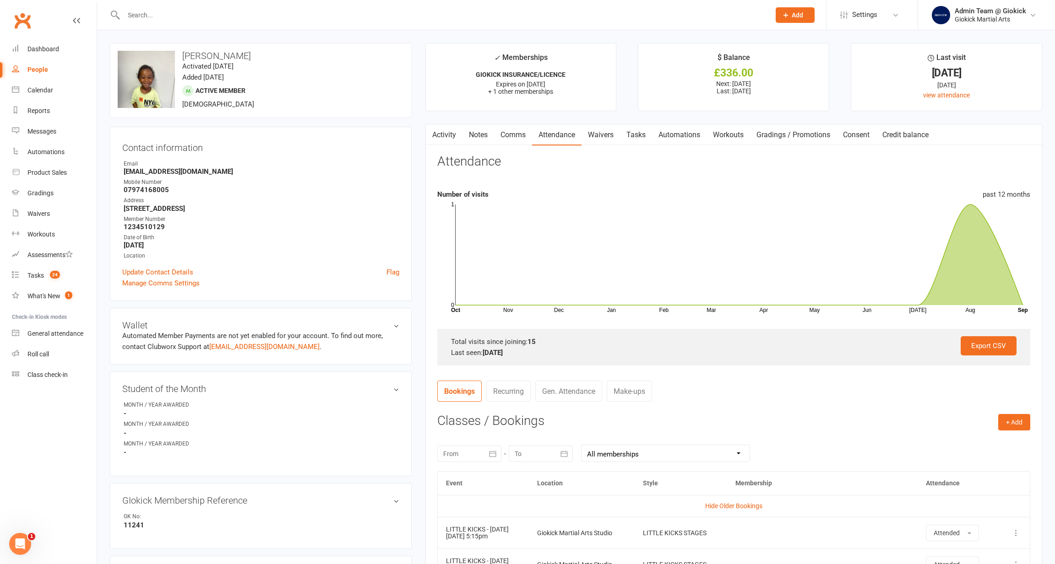
scroll to position [0, 0]
click at [795, 130] on link "Gradings / Promotions" at bounding box center [793, 134] width 87 height 21
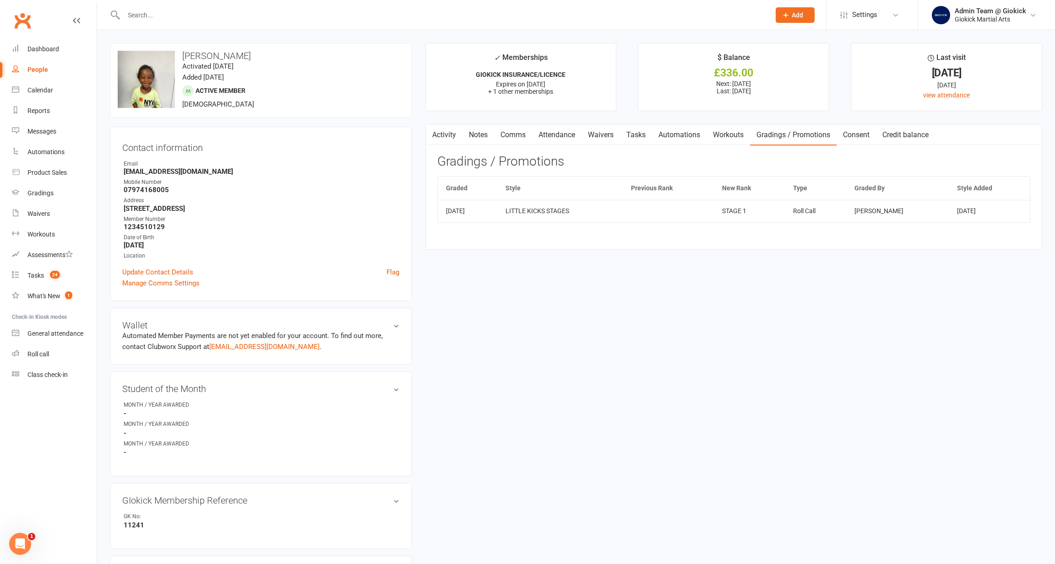
click at [554, 137] on link "Attendance" at bounding box center [556, 134] width 49 height 21
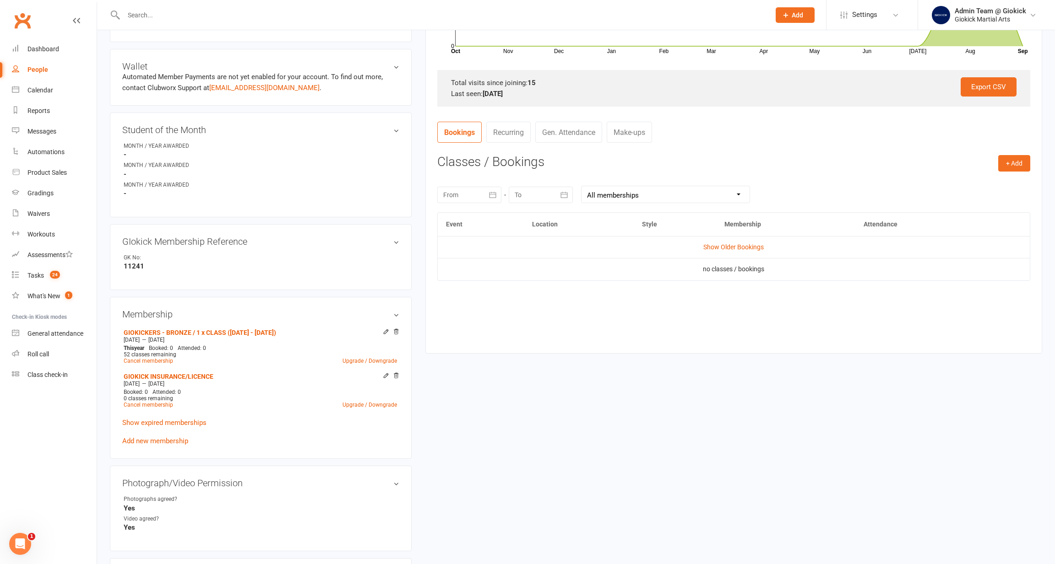
scroll to position [319, 0]
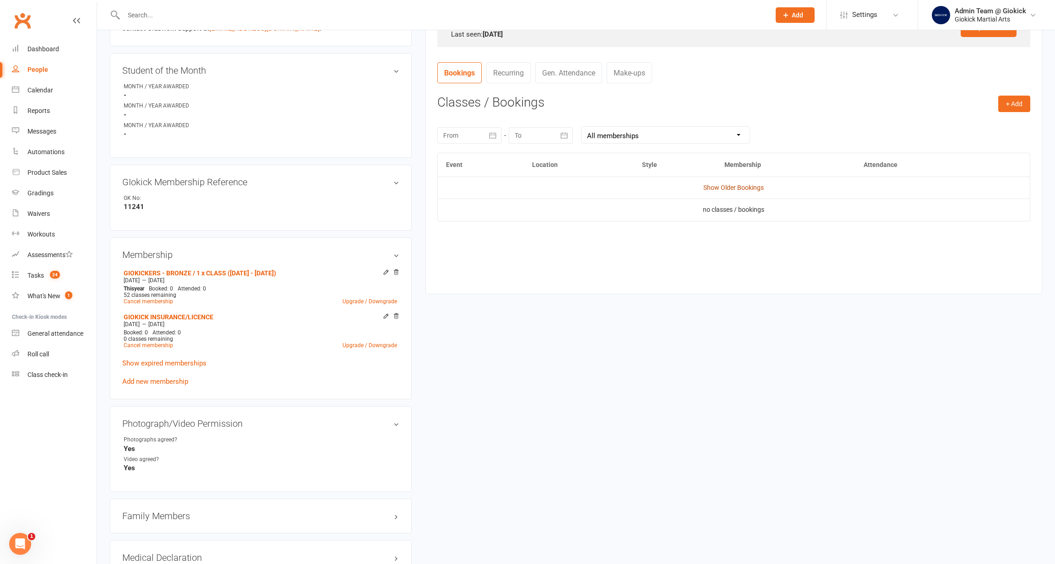
click at [720, 185] on link "Show Older Bookings" at bounding box center [733, 187] width 60 height 7
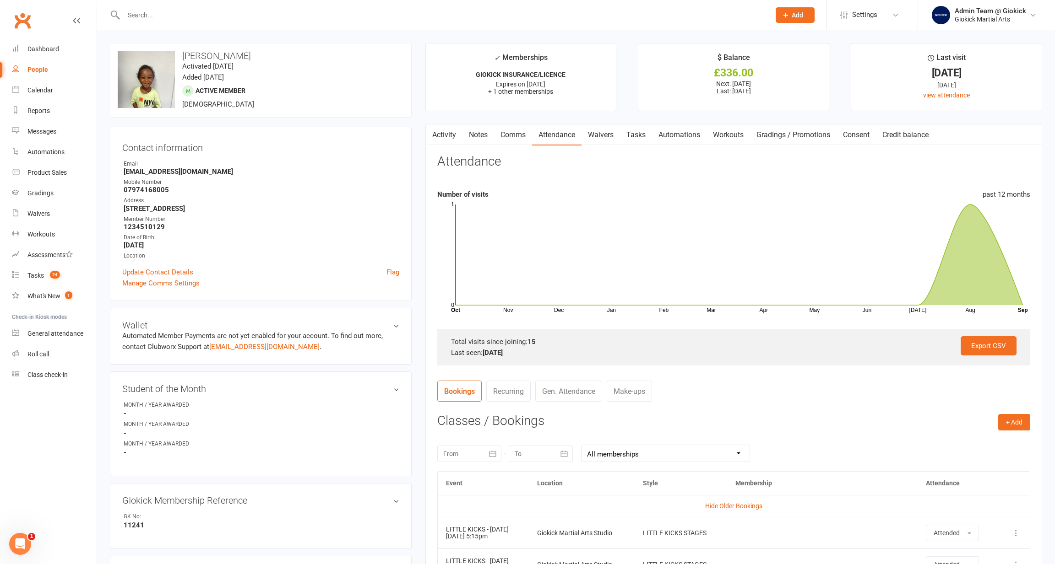
scroll to position [0, 0]
click at [29, 87] on div "Calendar" at bounding box center [40, 90] width 26 height 7
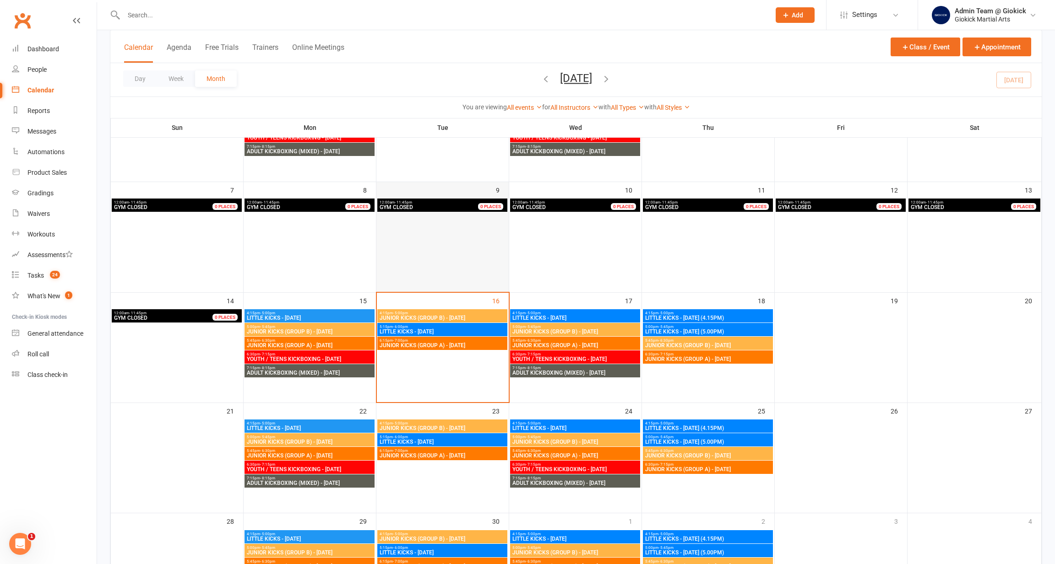
scroll to position [174, 0]
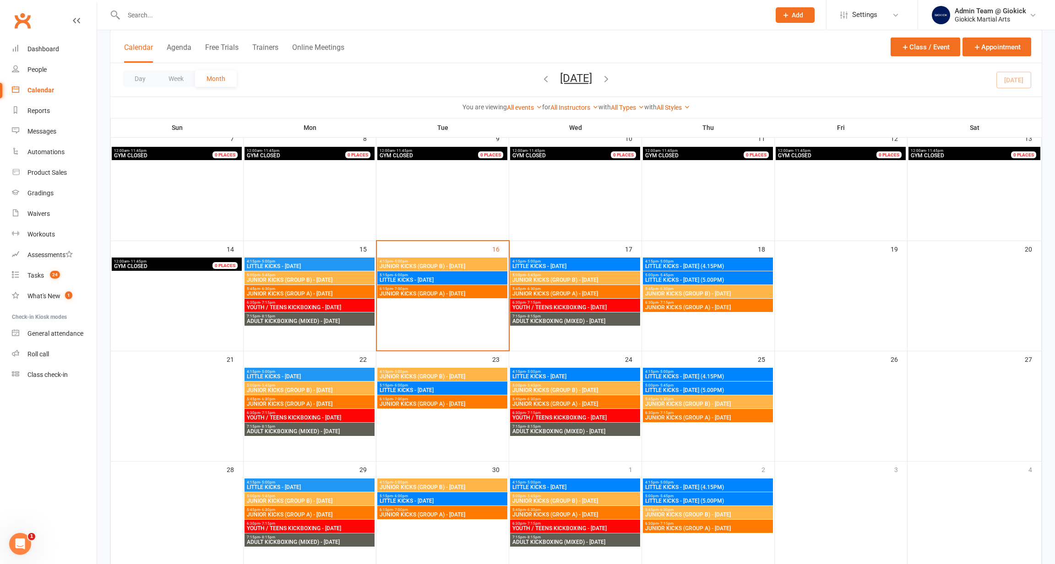
click at [429, 276] on div "5:15pm - 6:00pm LITTLE KICKS - TUESDAY" at bounding box center [442, 277] width 130 height 13
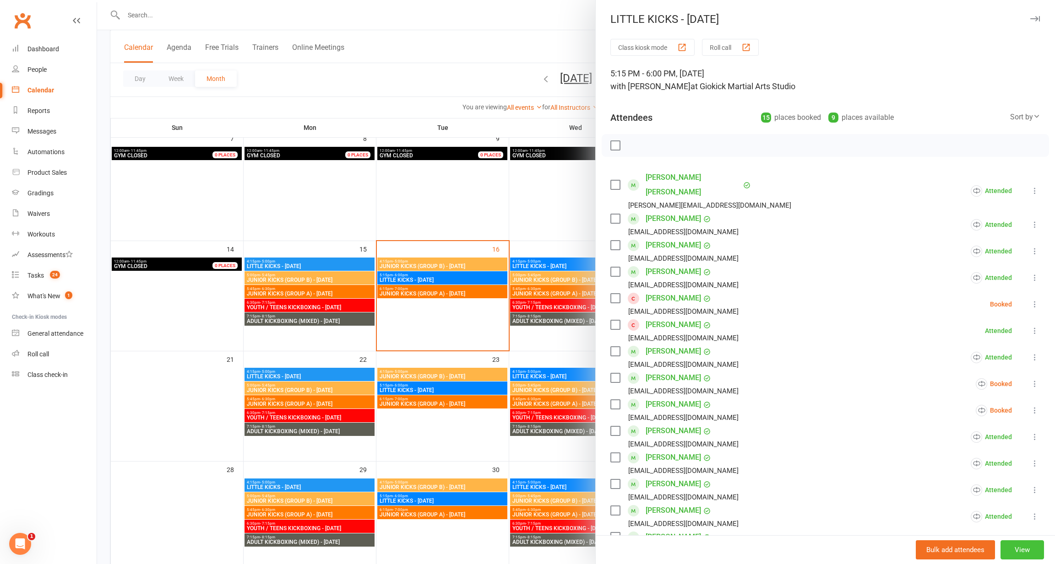
click at [1032, 551] on button "View" at bounding box center [1021, 550] width 43 height 19
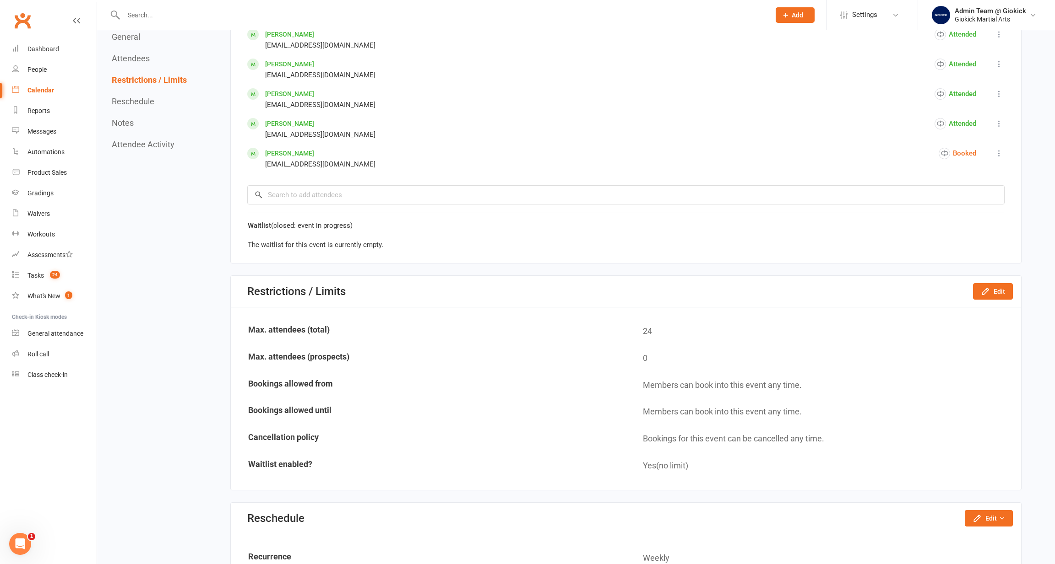
scroll to position [808, 0]
click at [309, 190] on input "search" at bounding box center [625, 195] width 757 height 19
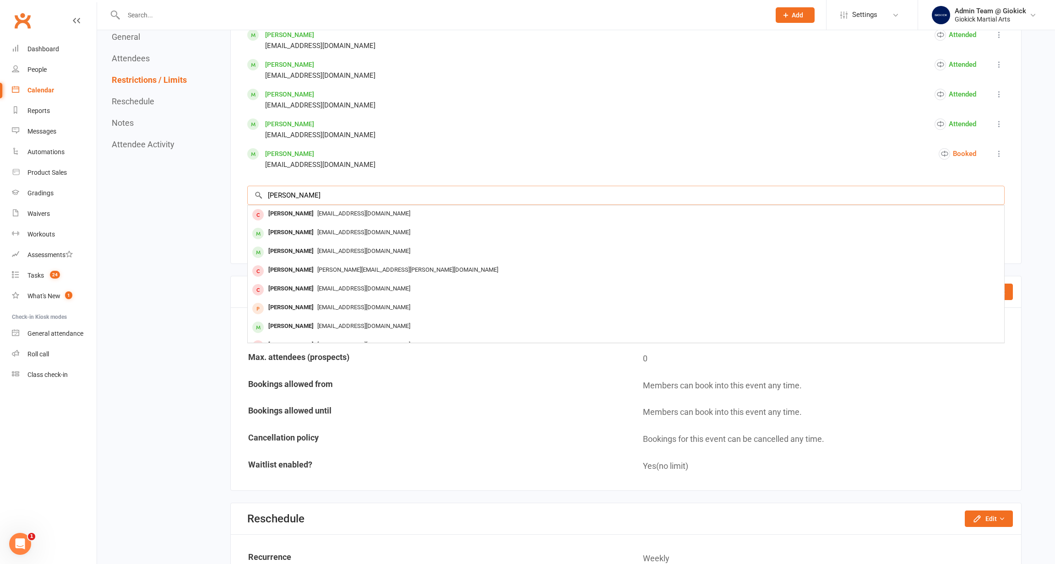
type input "Jacob"
drag, startPoint x: 309, startPoint y: 190, endPoint x: 296, endPoint y: 247, distance: 58.4
click at [296, 247] on div "Jacob Cato" at bounding box center [291, 251] width 53 height 13
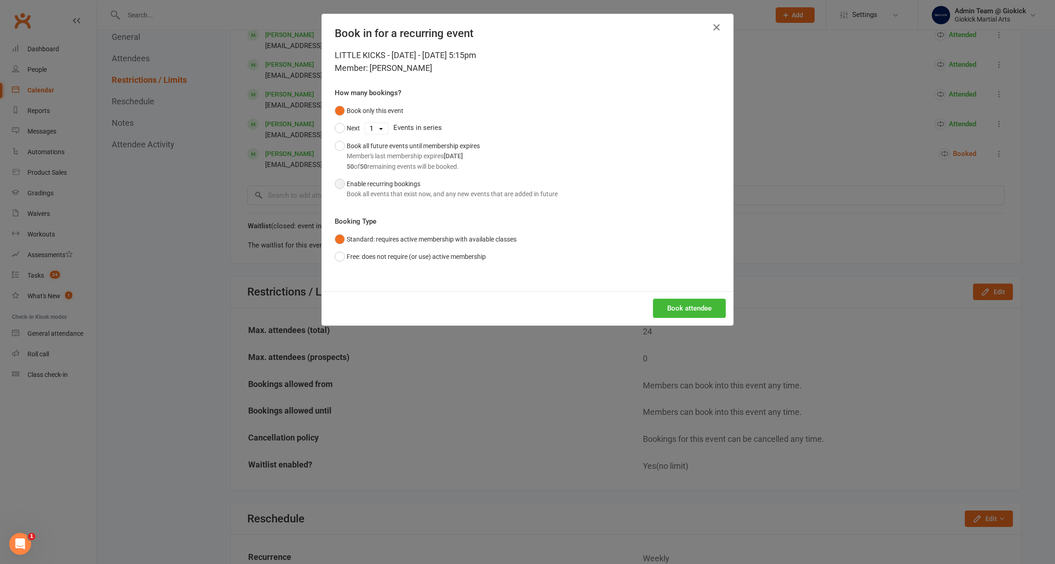
click at [347, 179] on button "Enable recurring bookings Book all events that exist now, and any new events th…" at bounding box center [446, 189] width 223 height 28
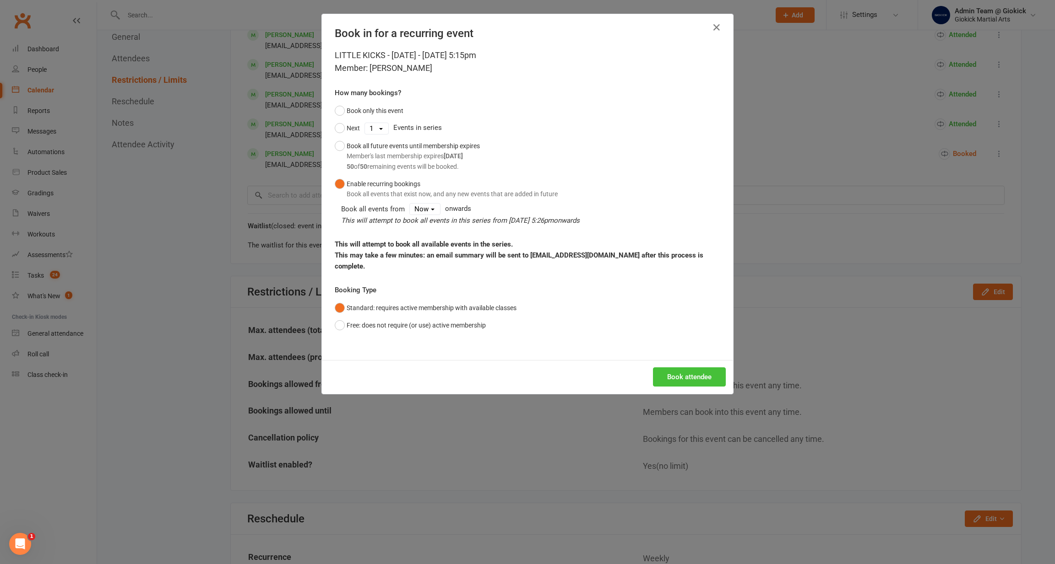
click at [679, 368] on button "Book attendee" at bounding box center [689, 377] width 73 height 19
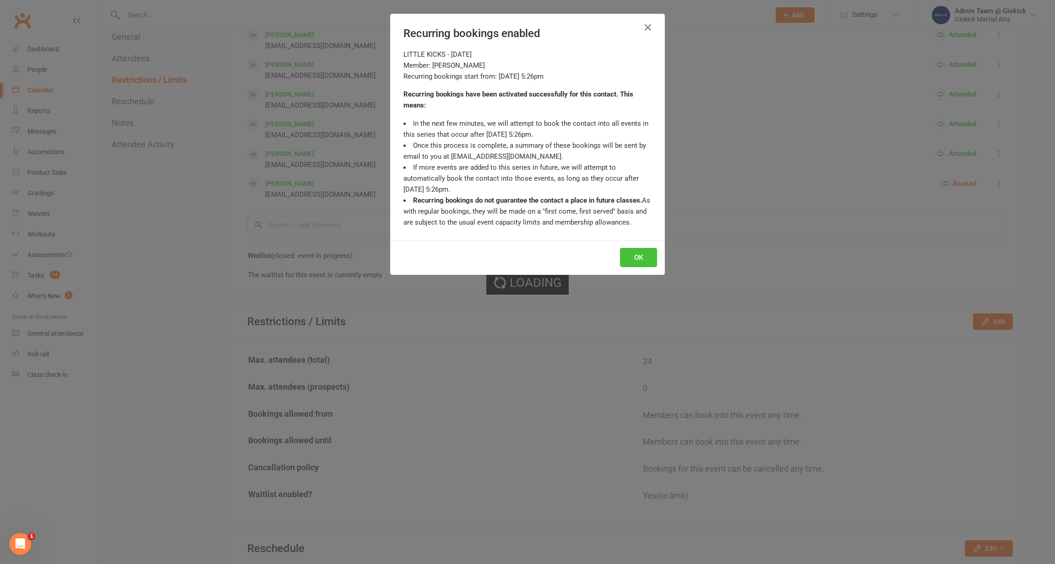
click at [652, 255] on button "OK" at bounding box center [638, 257] width 37 height 19
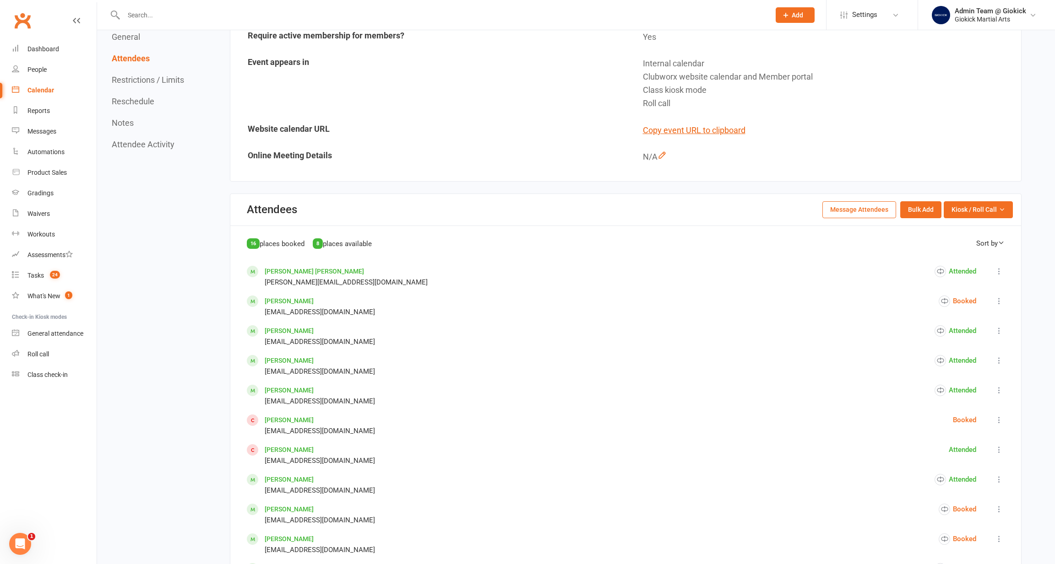
scroll to position [299, 0]
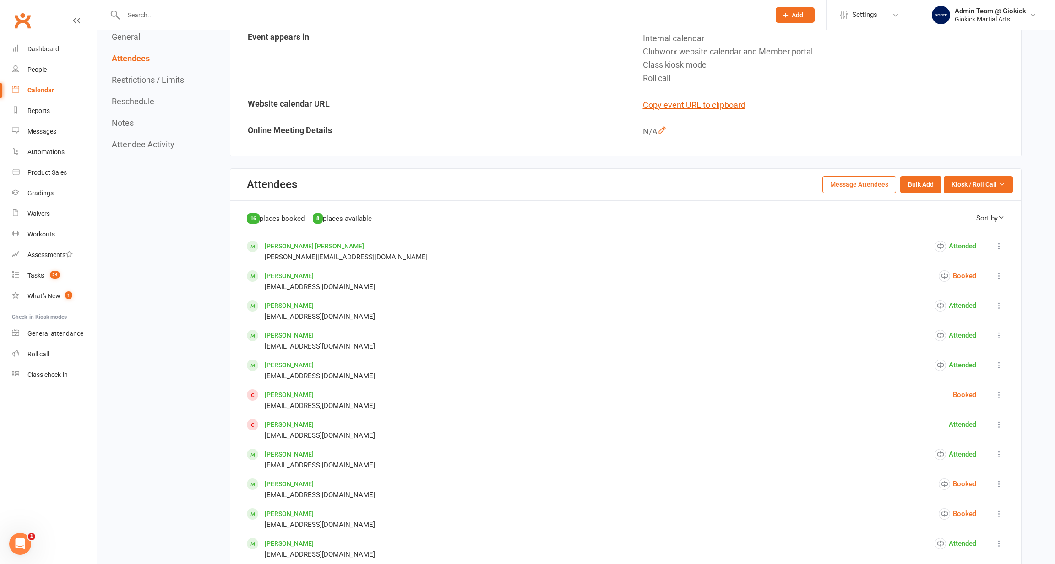
click at [37, 87] on div "Calendar" at bounding box center [40, 90] width 27 height 7
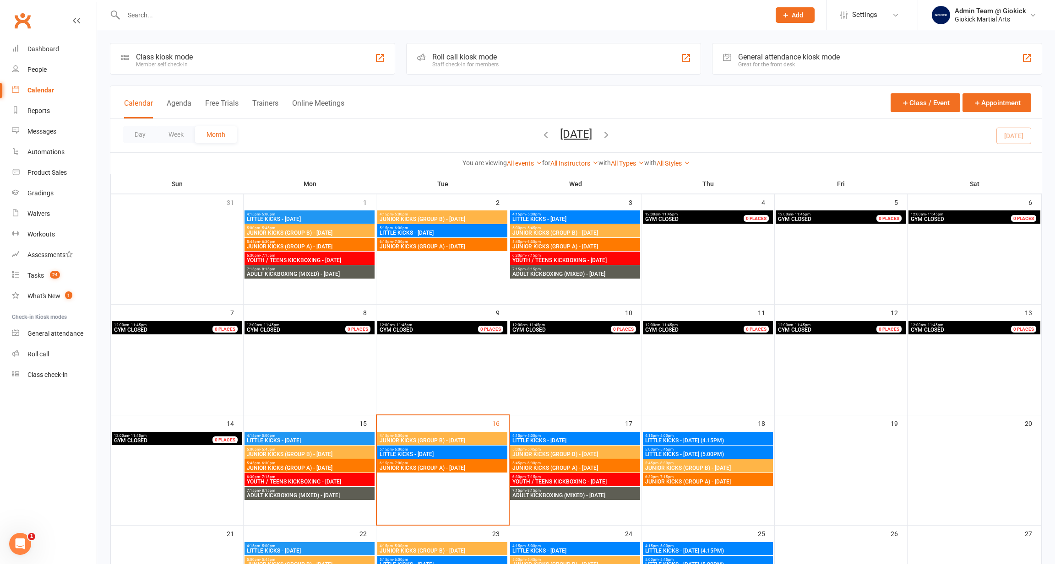
click at [471, 65] on div "Staff check-in for members" at bounding box center [465, 64] width 66 height 6
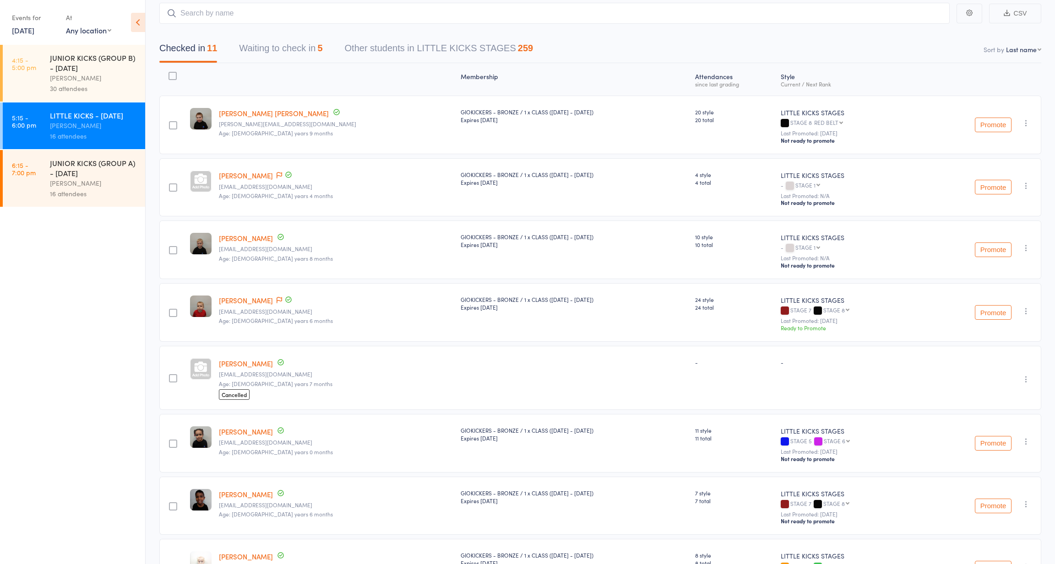
scroll to position [58, 0]
click at [308, 44] on button "Waiting to check in 5" at bounding box center [280, 49] width 83 height 24
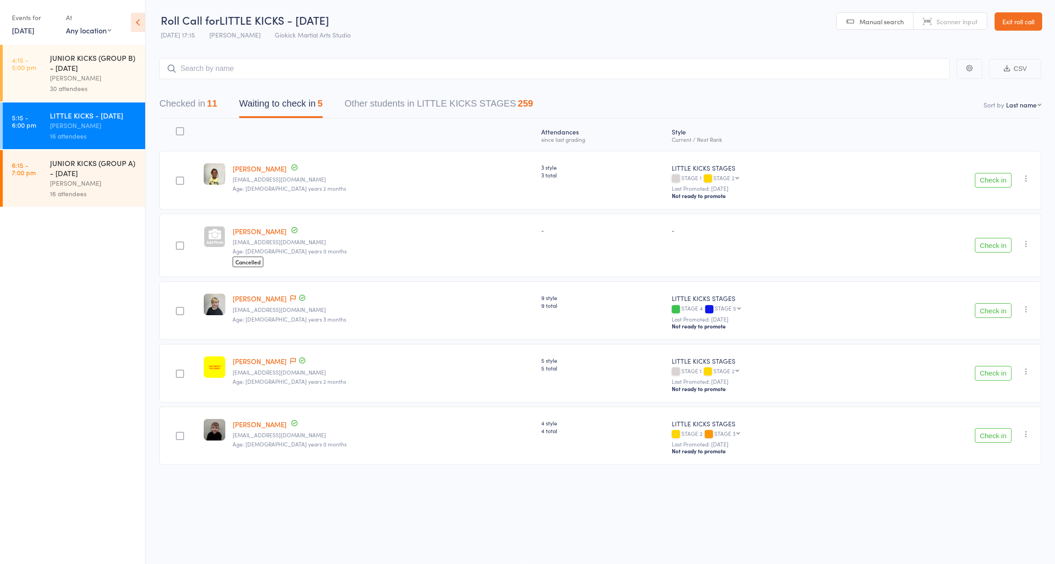
click at [984, 173] on button "Check in" at bounding box center [992, 180] width 37 height 15
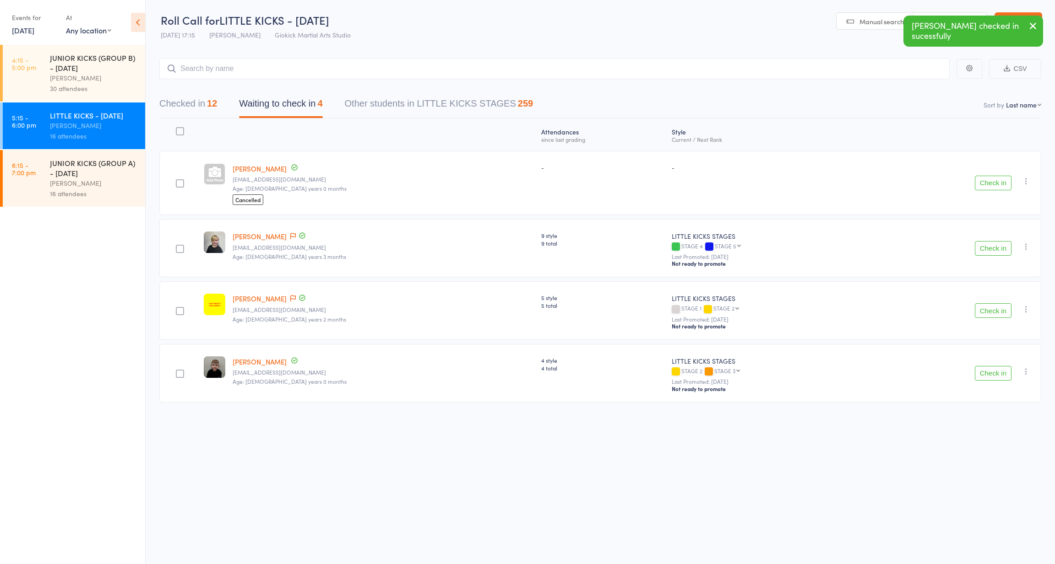
click at [986, 366] on button "Check in" at bounding box center [992, 373] width 37 height 15
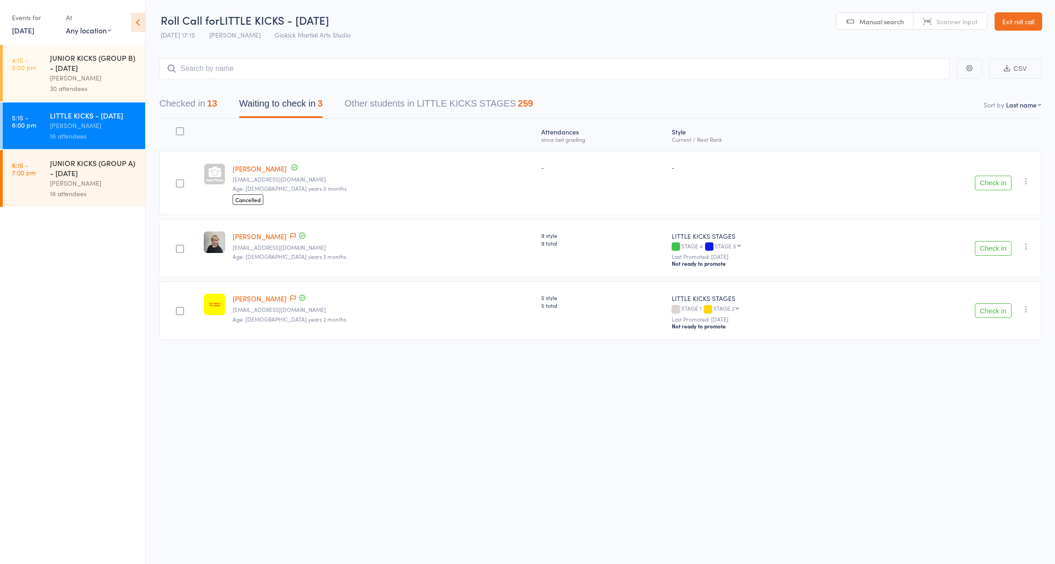
click at [181, 127] on div at bounding box center [180, 131] width 8 height 8
click at [178, 129] on input "checkbox" at bounding box center [178, 129] width 0 height 0
click at [959, 546] on button "Mark absent" at bounding box center [959, 545] width 54 height 19
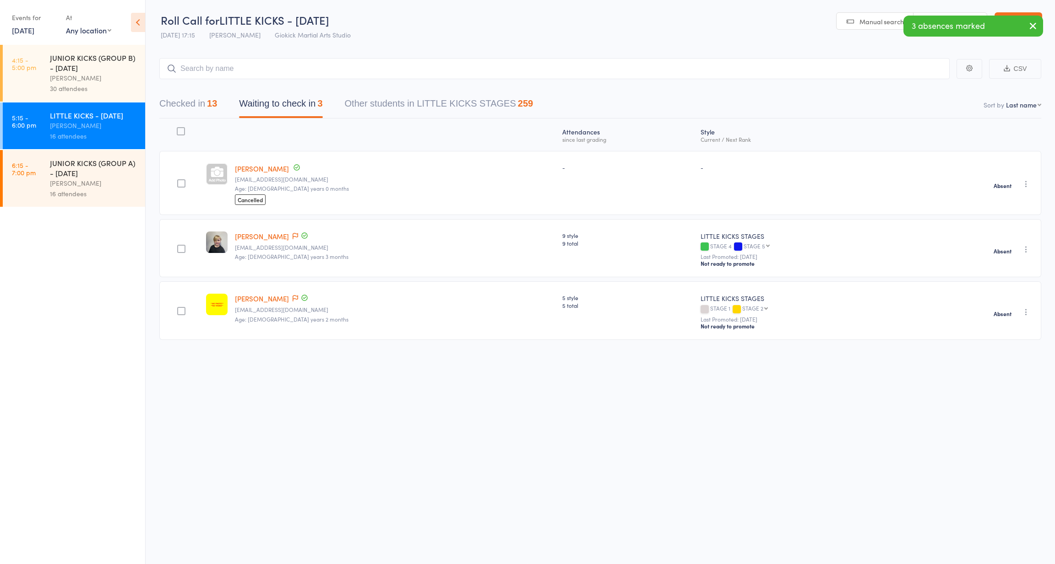
click at [199, 94] on button "Checked in 13" at bounding box center [188, 106] width 58 height 24
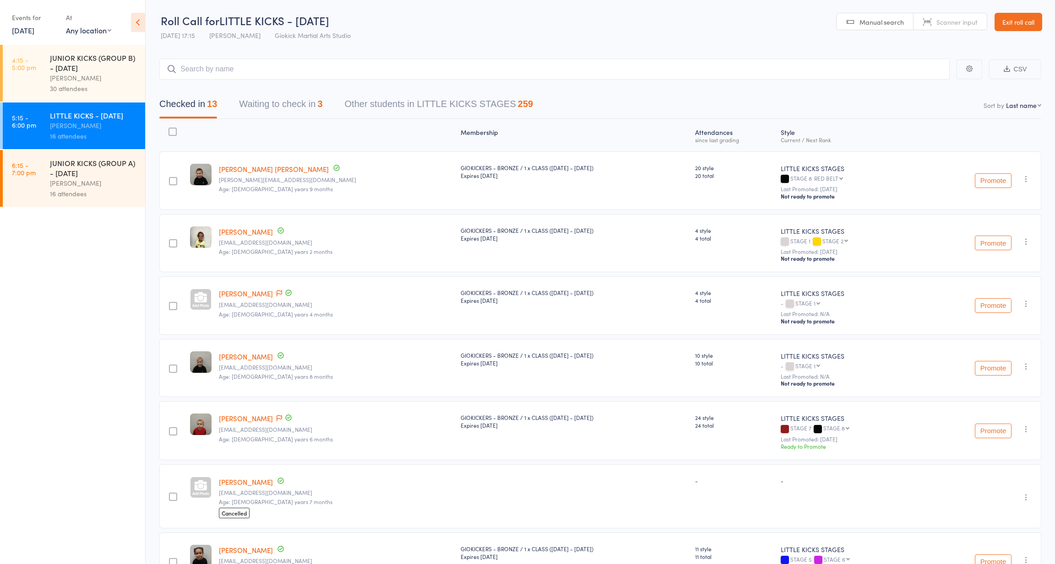
scroll to position [0, 0]
click at [312, 112] on button "Waiting to check in 3" at bounding box center [280, 106] width 83 height 24
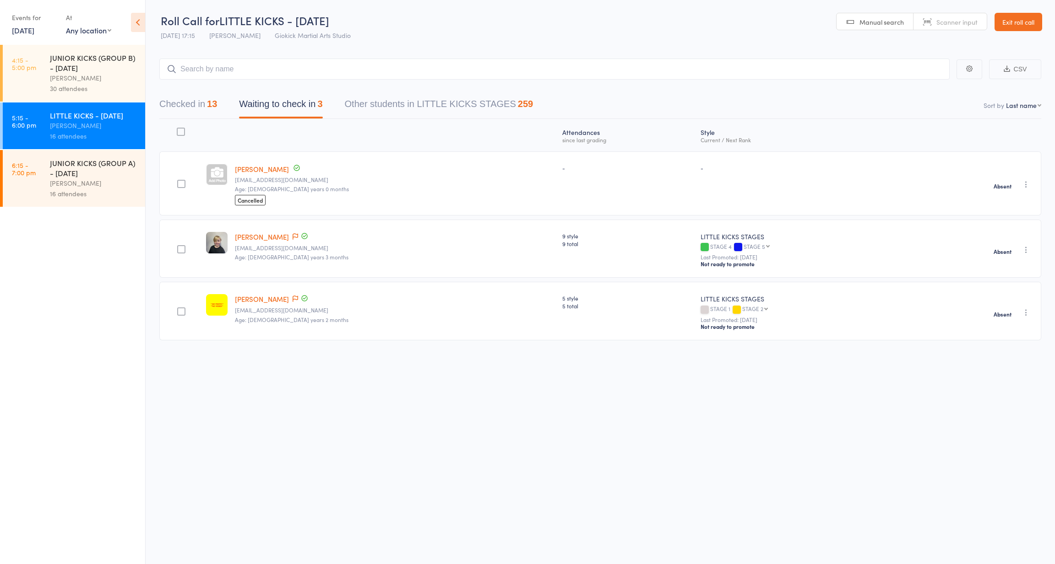
click at [207, 103] on button "Checked in 13" at bounding box center [188, 106] width 58 height 24
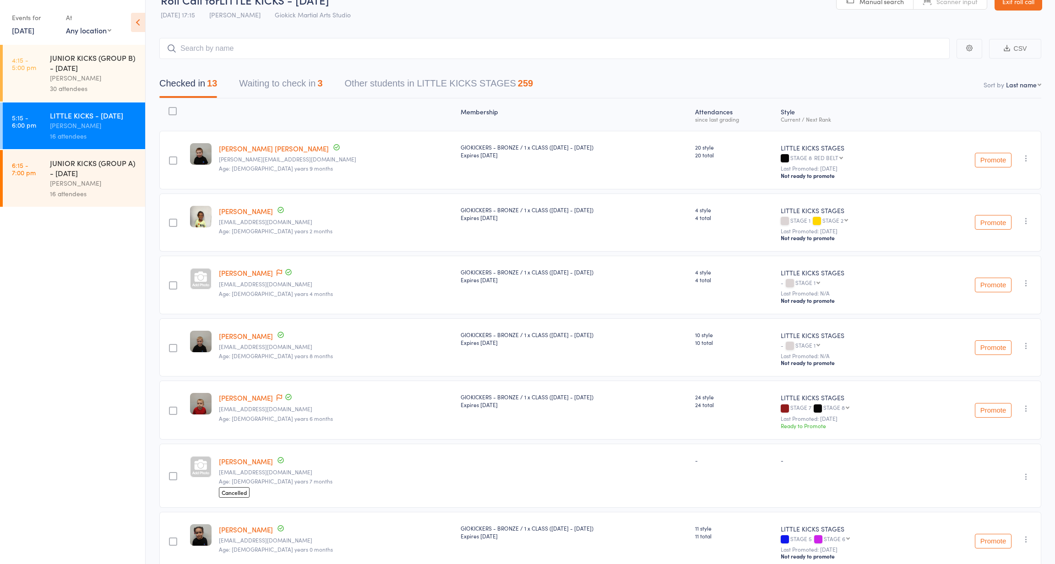
scroll to position [26, 0]
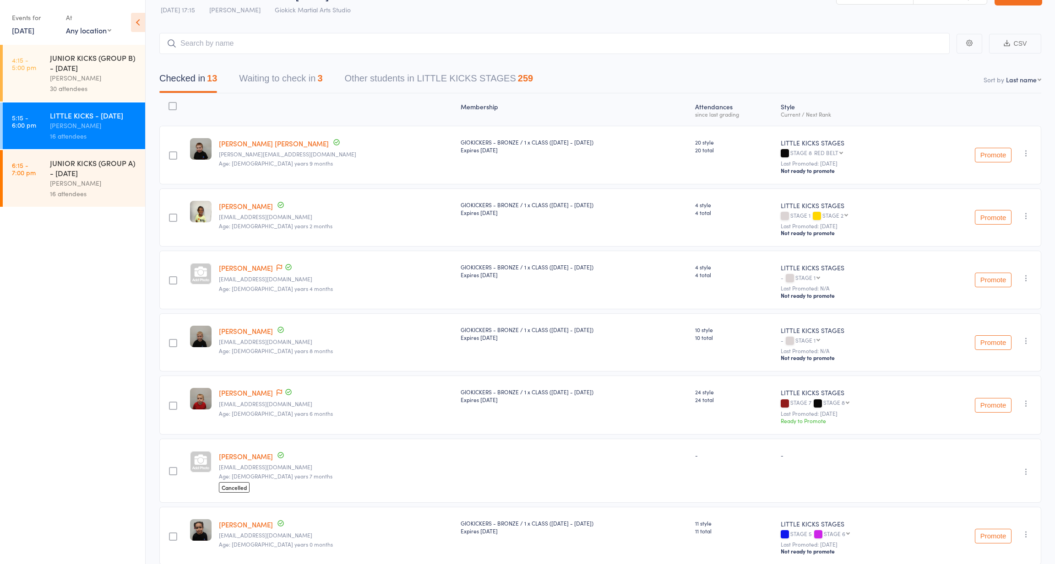
click at [306, 86] on button "Waiting to check in 3" at bounding box center [280, 81] width 83 height 24
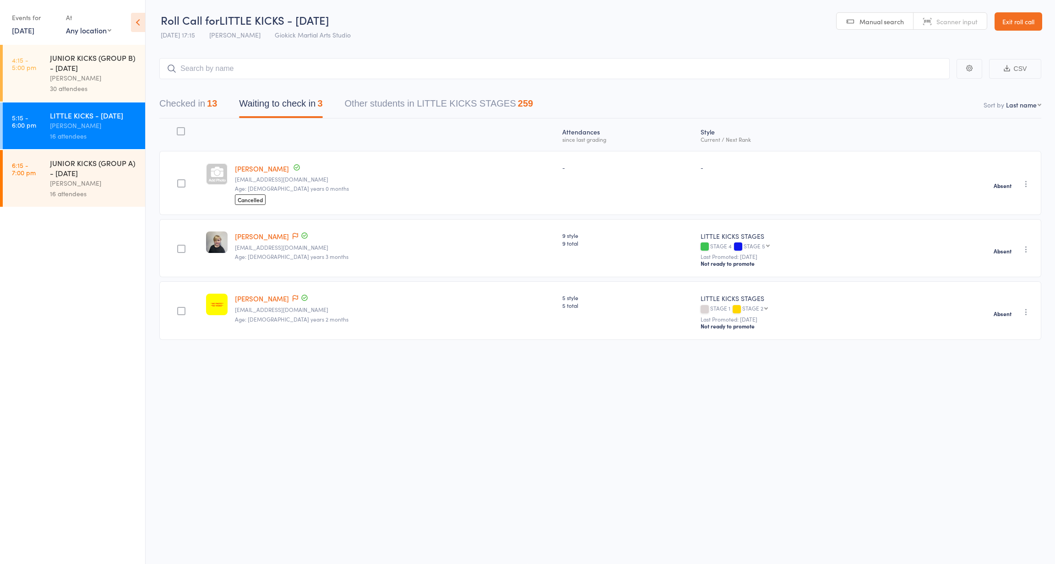
click at [204, 94] on button "Checked in 13" at bounding box center [188, 106] width 58 height 24
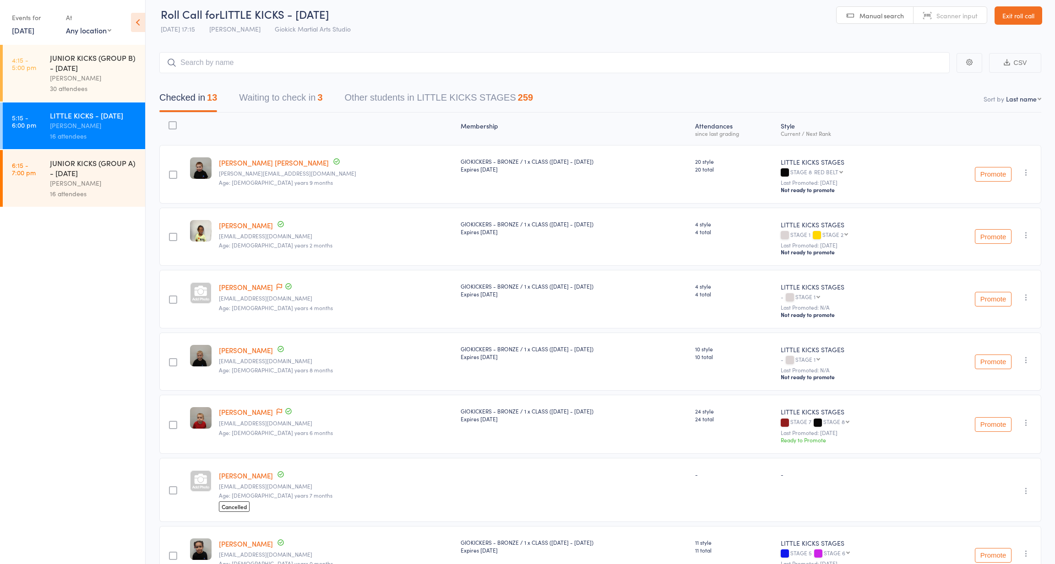
click at [1031, 9] on link "Exit roll call" at bounding box center [1018, 15] width 48 height 18
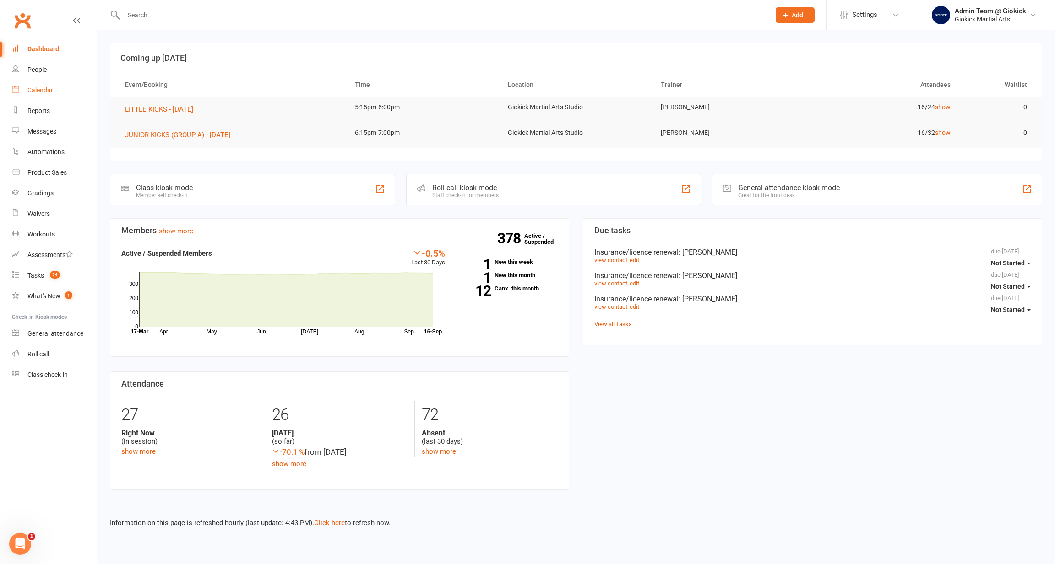
click at [40, 90] on div "Calendar" at bounding box center [40, 90] width 26 height 7
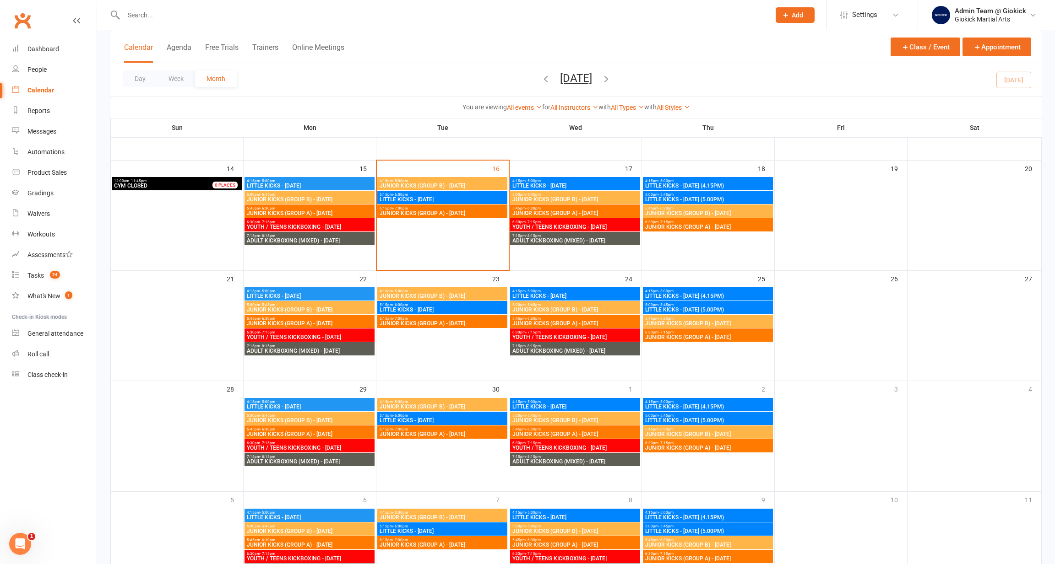
scroll to position [254, 0]
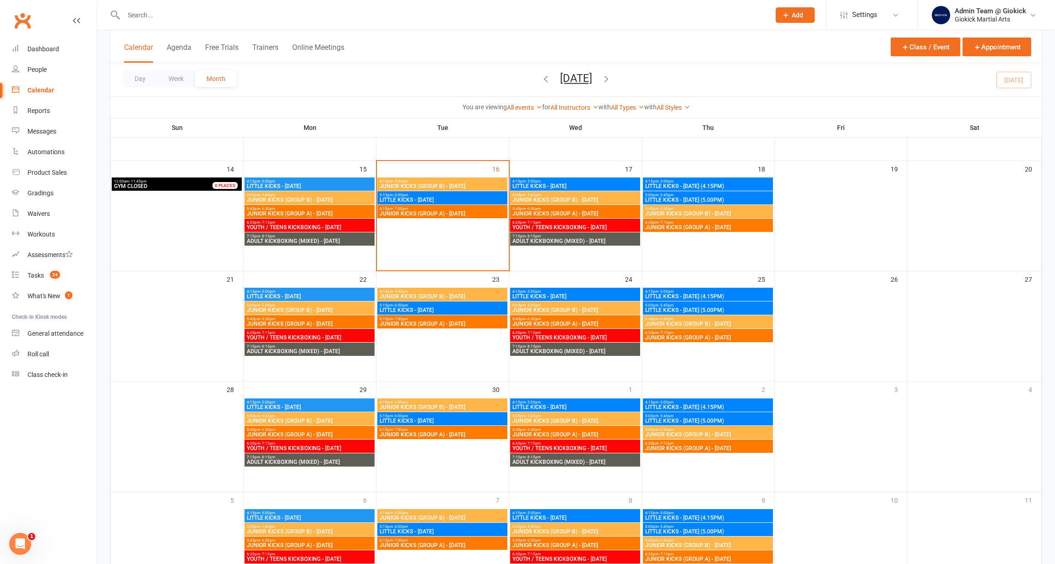
click at [436, 184] on span "JUNIOR KICKS (GROUP B) - [DATE]" at bounding box center [442, 186] width 127 height 5
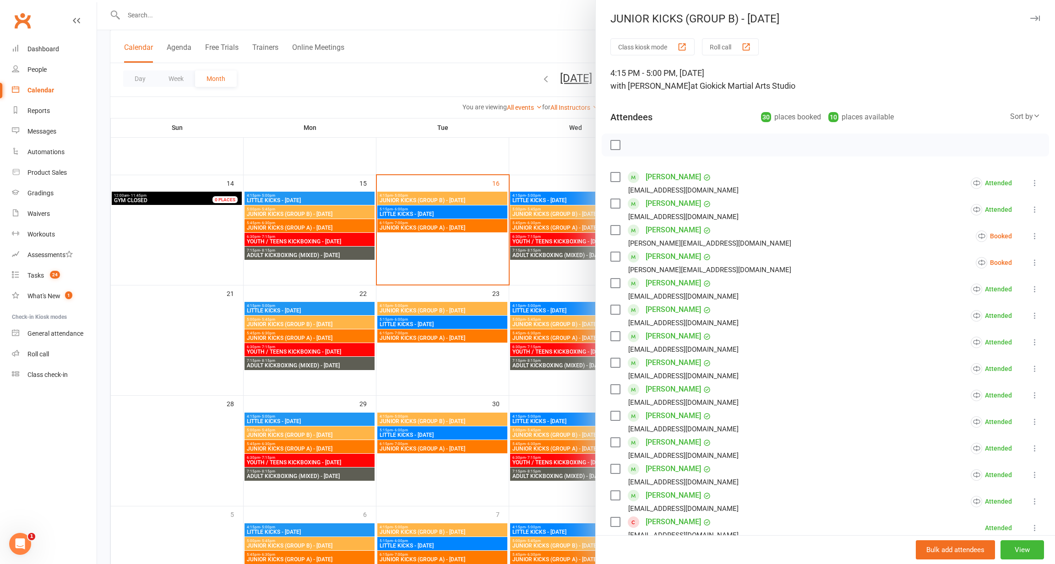
scroll to position [240, 0]
click at [1033, 234] on icon at bounding box center [1034, 236] width 9 height 9
click at [956, 274] on link "Remove" at bounding box center [979, 272] width 119 height 18
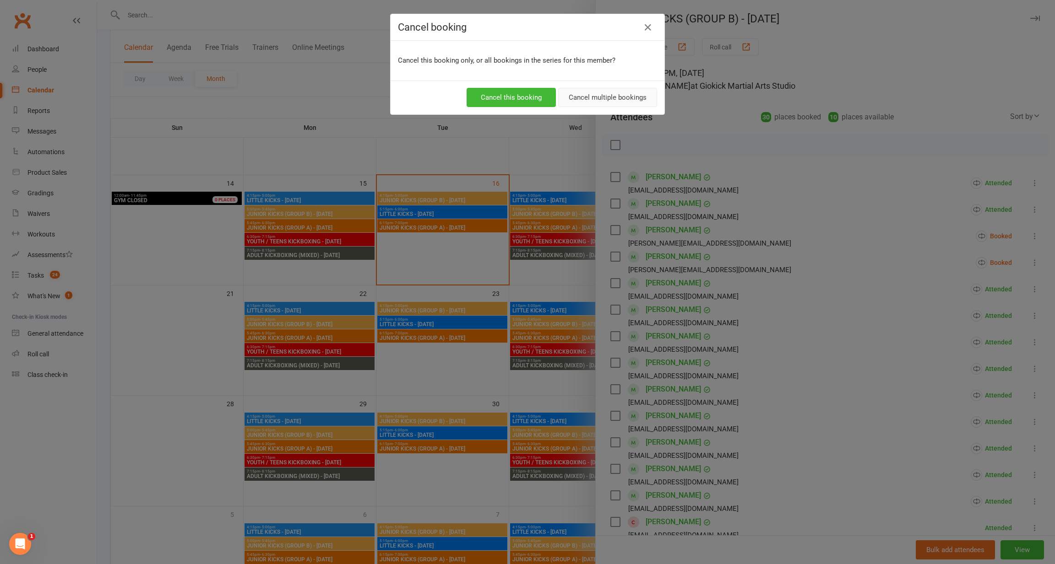
click at [590, 96] on button "Cancel multiple bookings" at bounding box center [607, 97] width 99 height 19
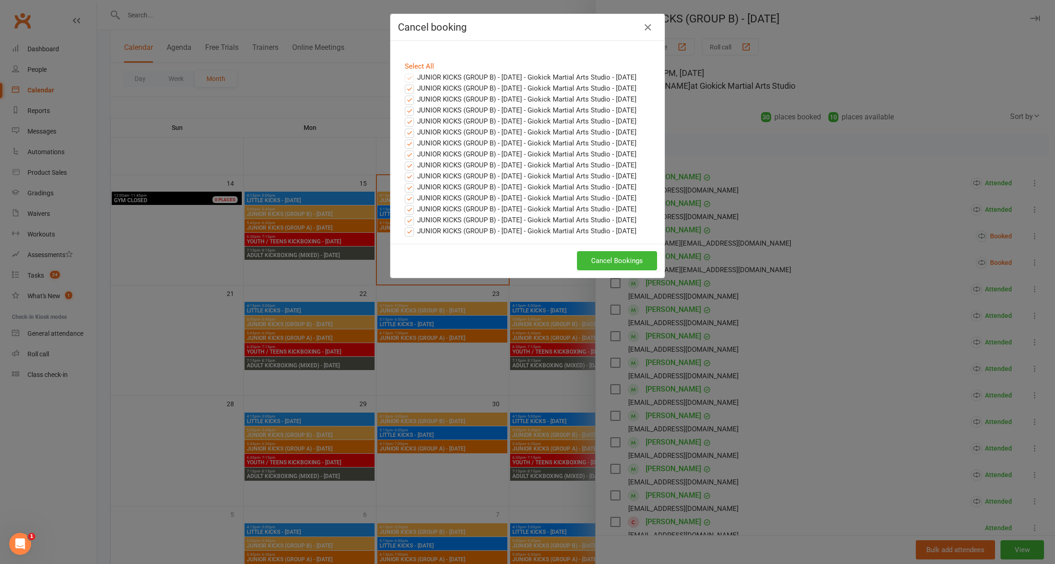
scroll to position [152, 0]
click at [596, 270] on button "Cancel Bookings" at bounding box center [617, 260] width 80 height 19
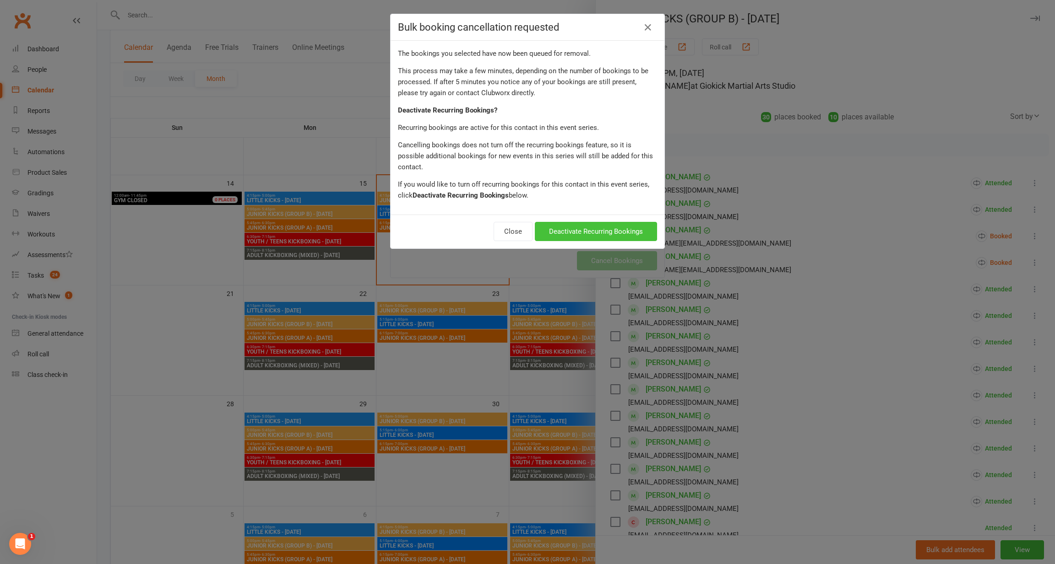
click at [566, 222] on button "Deactivate Recurring Bookings" at bounding box center [596, 231] width 122 height 19
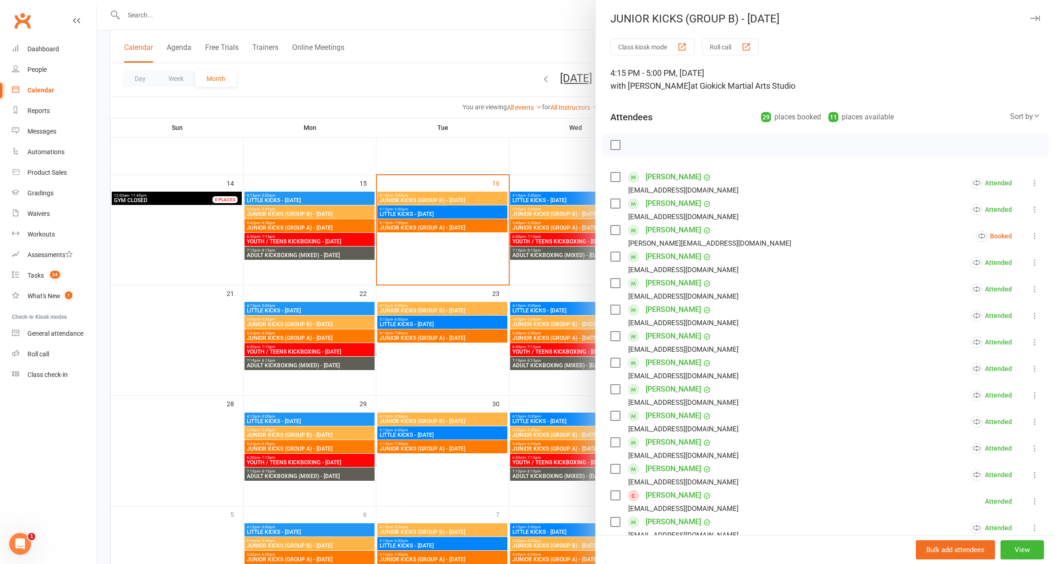
click at [1031, 237] on icon at bounding box center [1034, 236] width 9 height 9
click at [957, 274] on link "Remove" at bounding box center [979, 272] width 119 height 18
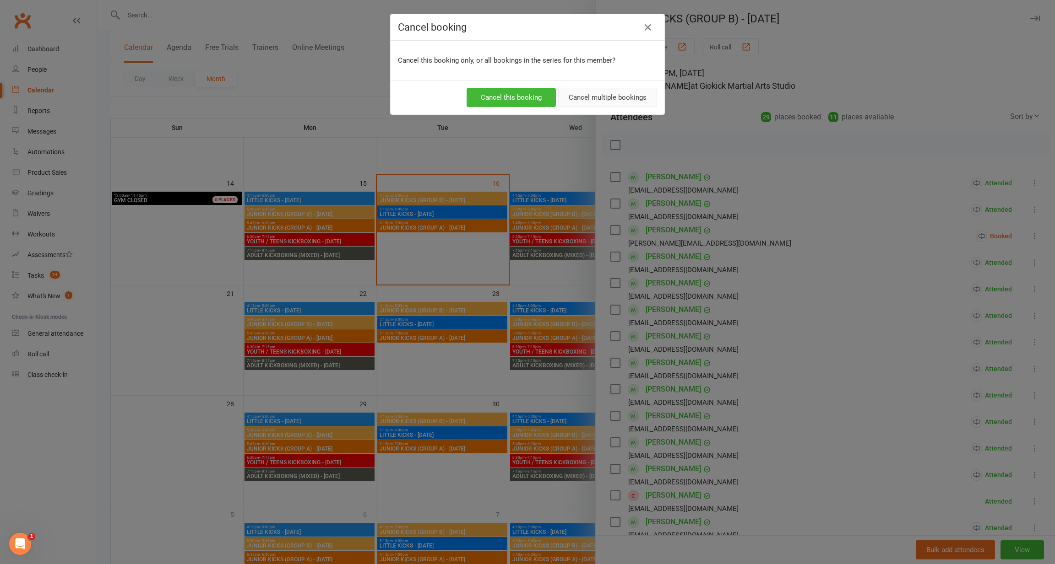
click at [581, 98] on button "Cancel multiple bookings" at bounding box center [607, 97] width 99 height 19
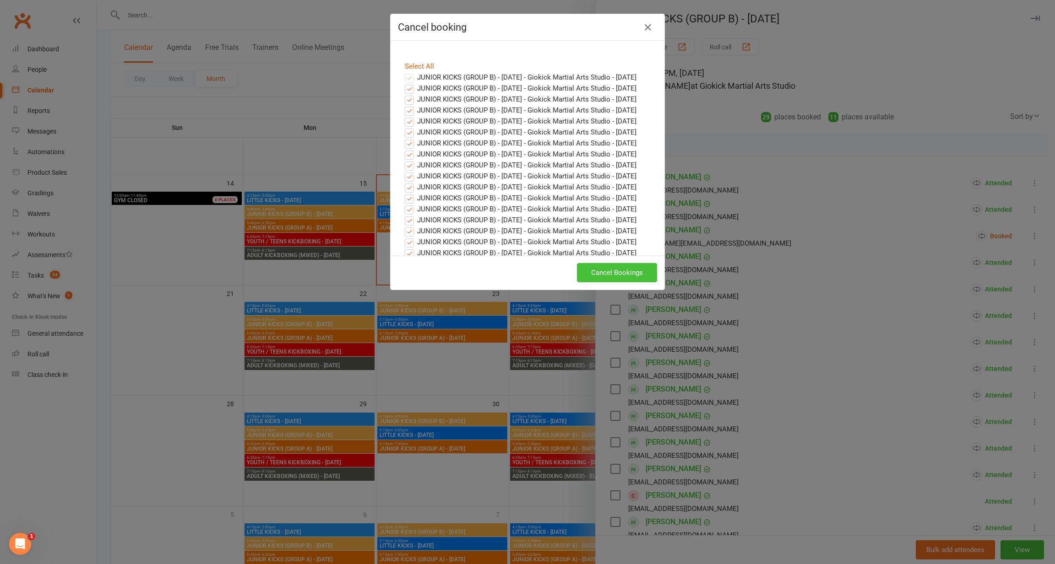
click at [627, 274] on button "Cancel Bookings" at bounding box center [617, 272] width 80 height 19
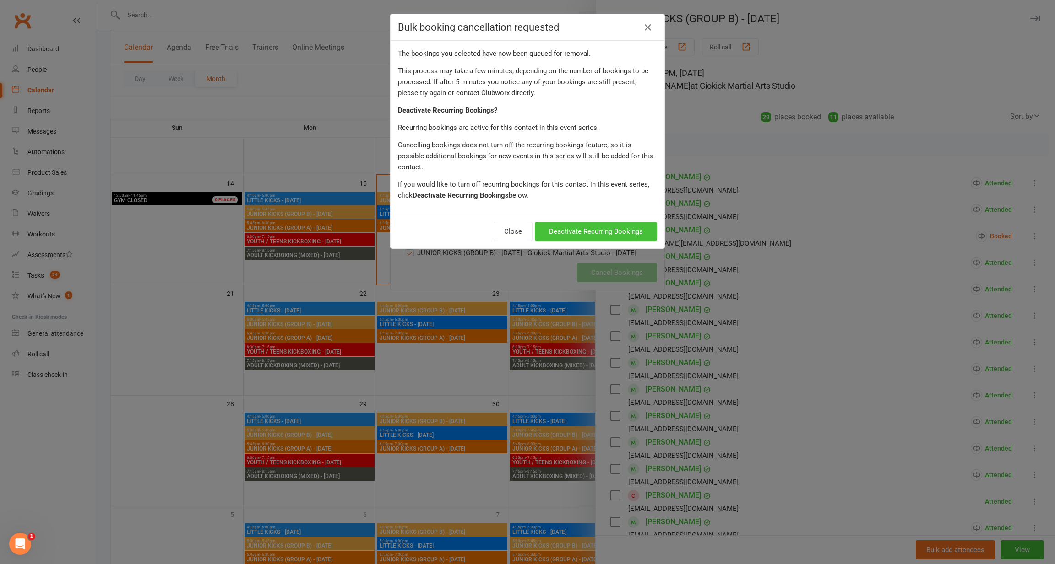
click at [584, 222] on button "Deactivate Recurring Bookings" at bounding box center [596, 231] width 122 height 19
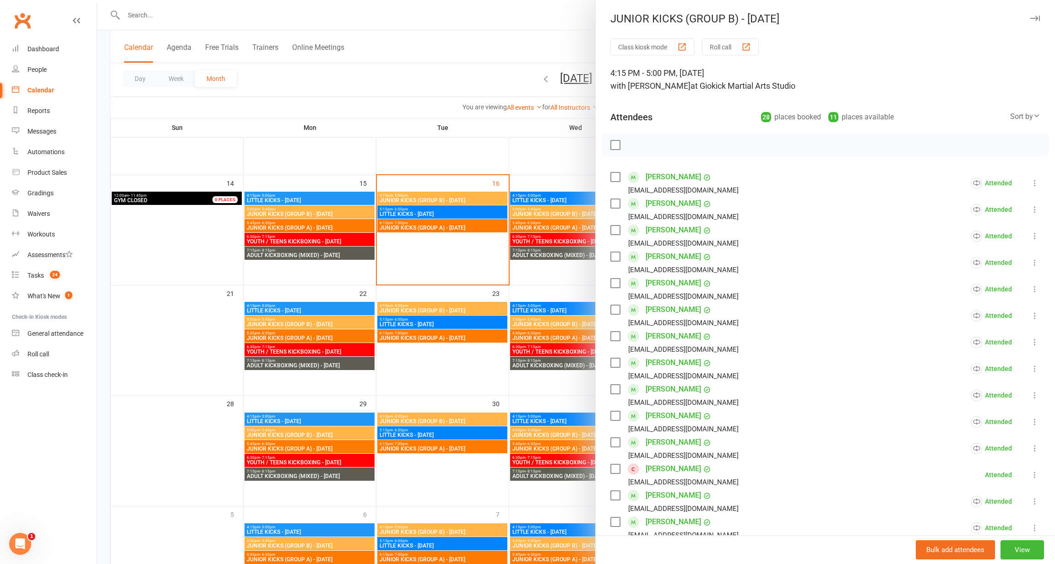
click at [429, 136] on div at bounding box center [575, 282] width 957 height 564
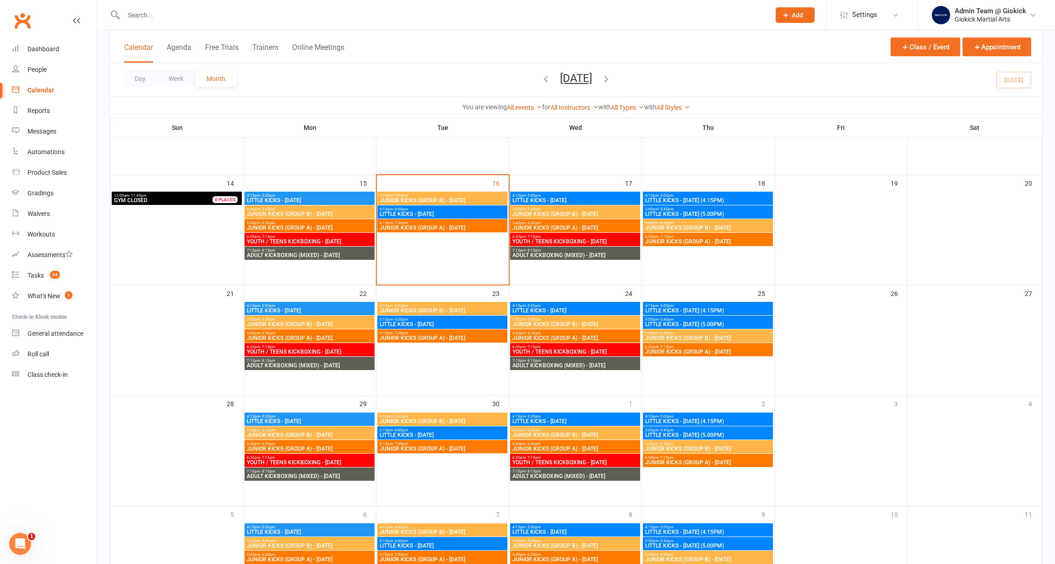
click at [674, 225] on span "JUNIOR KICKS (GROUP B) - [DATE]" at bounding box center [707, 227] width 127 height 5
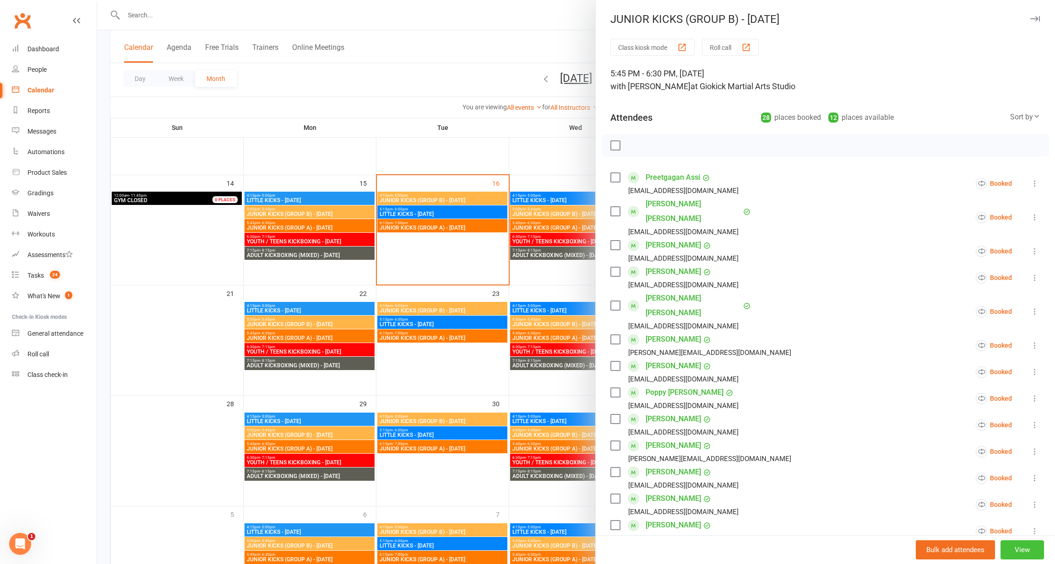
click at [1021, 546] on button "View" at bounding box center [1021, 550] width 43 height 19
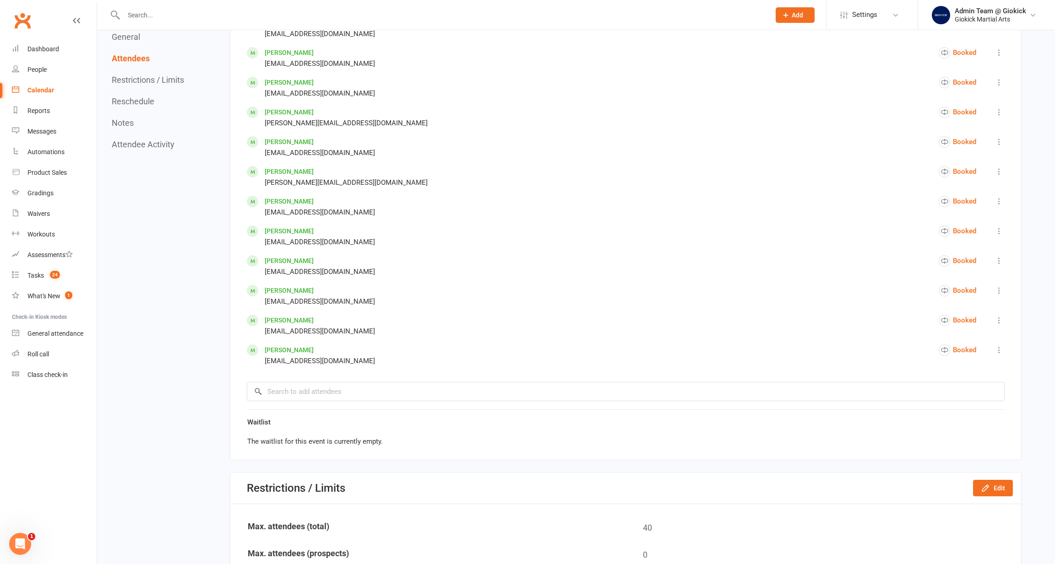
scroll to position [998, 0]
click at [289, 390] on input "search" at bounding box center [625, 391] width 757 height 19
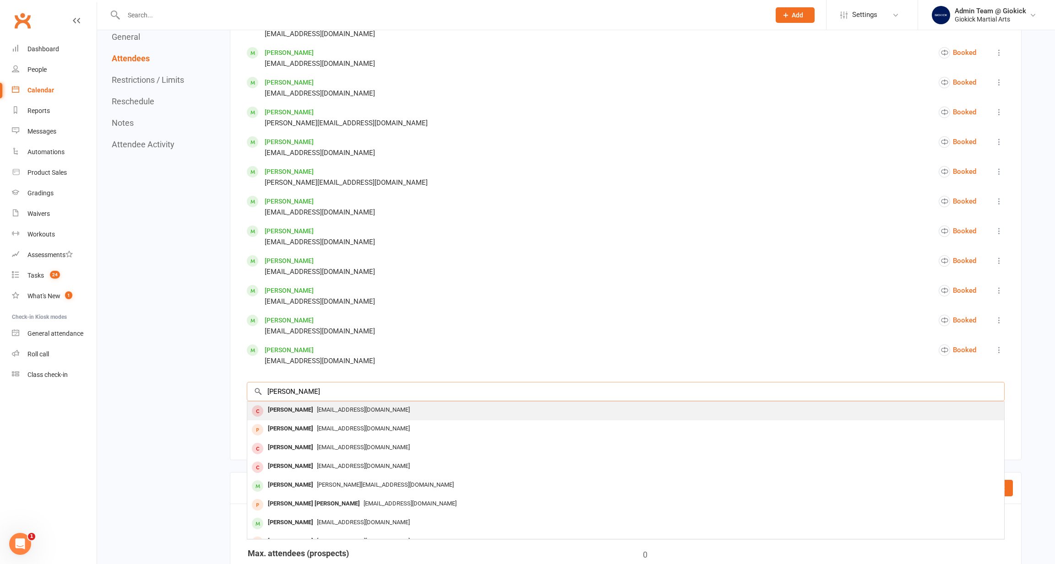
type input "Harley"
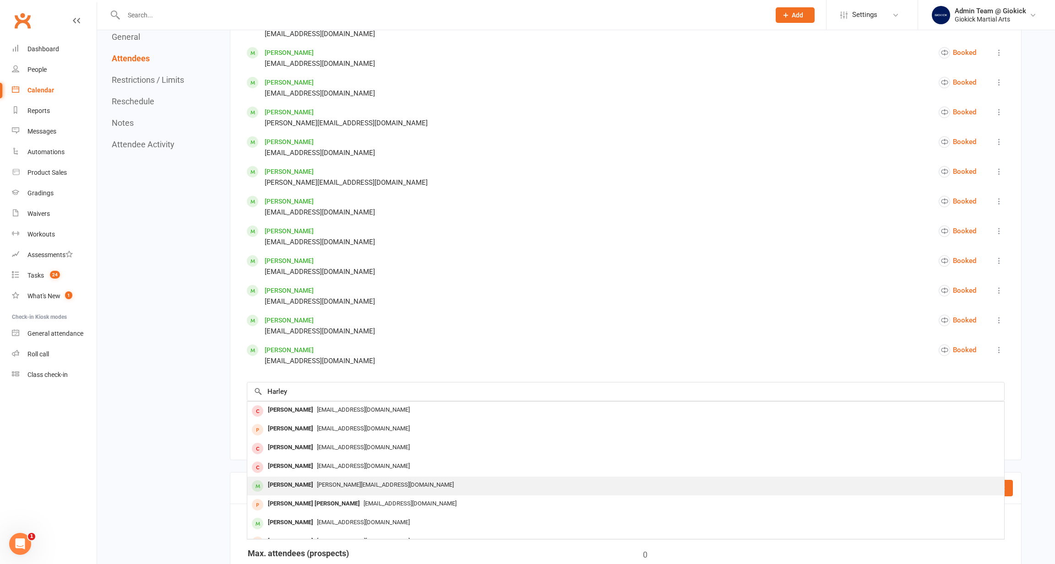
drag, startPoint x: 289, startPoint y: 406, endPoint x: 287, endPoint y: 480, distance: 74.7
click at [287, 480] on div "[PERSON_NAME]" at bounding box center [290, 485] width 53 height 13
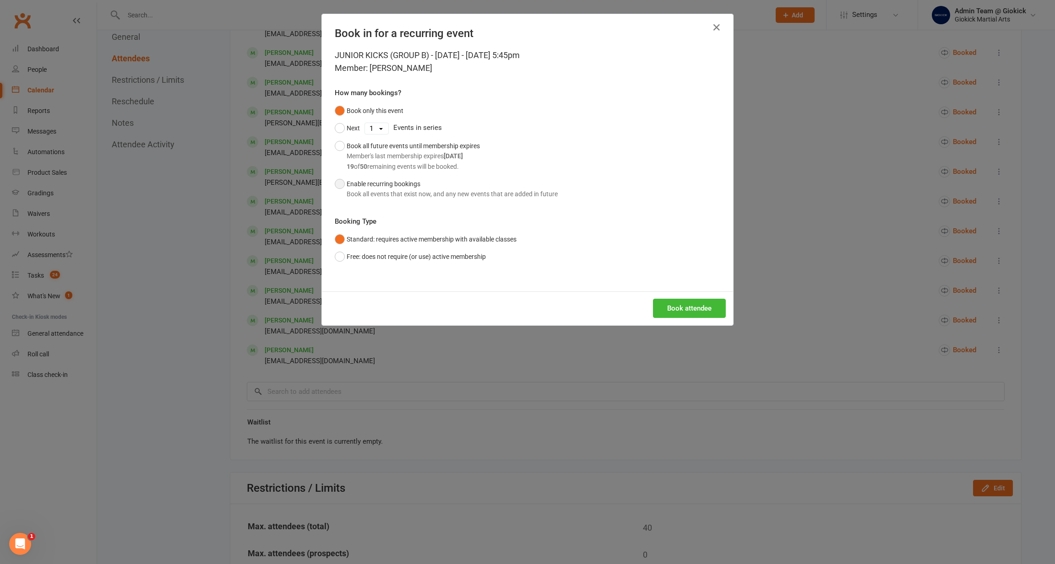
click at [341, 182] on button "Enable recurring bookings Book all events that exist now, and any new events th…" at bounding box center [446, 189] width 223 height 28
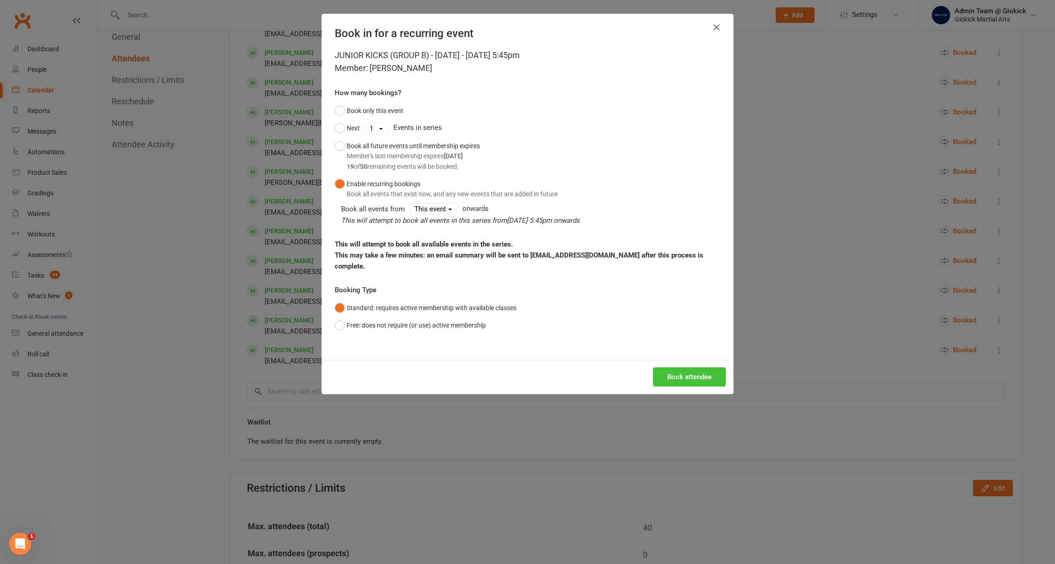
click at [683, 368] on button "Book attendee" at bounding box center [689, 377] width 73 height 19
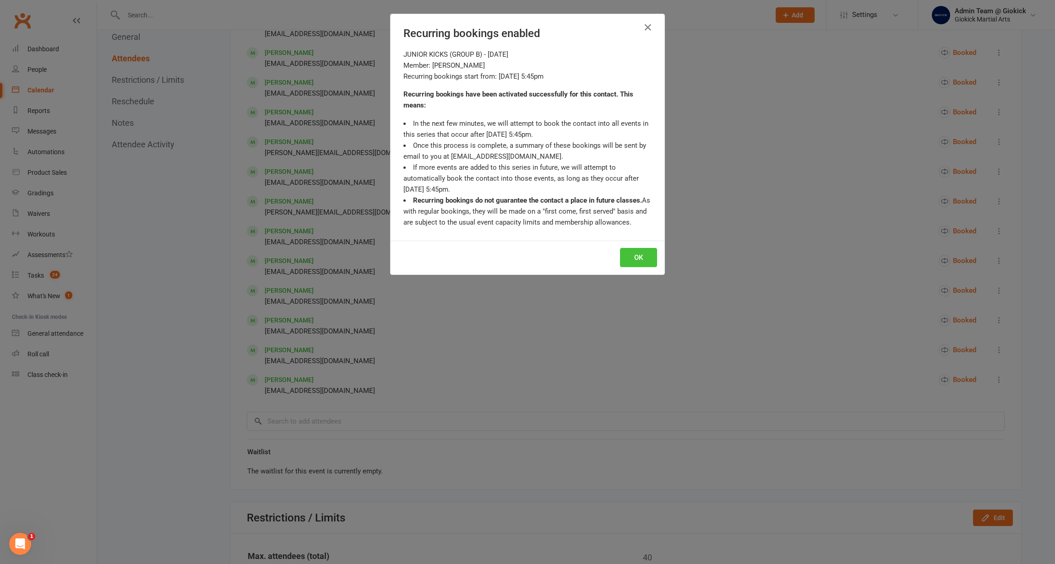
click at [639, 255] on button "OK" at bounding box center [638, 257] width 37 height 19
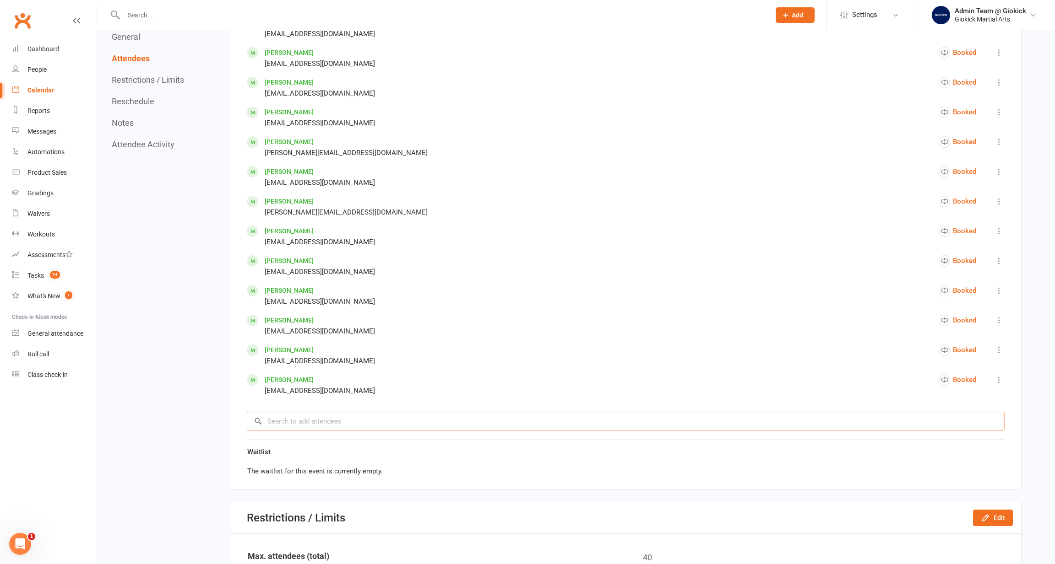
click at [317, 420] on input "search" at bounding box center [625, 421] width 757 height 19
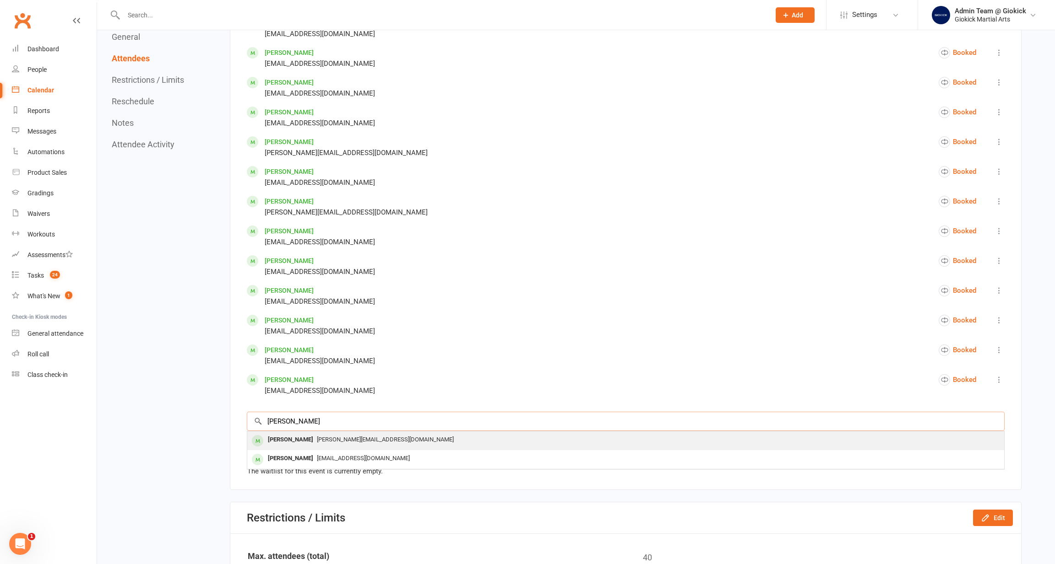
type input "Lyla"
click at [301, 436] on div "[PERSON_NAME]" at bounding box center [290, 439] width 53 height 13
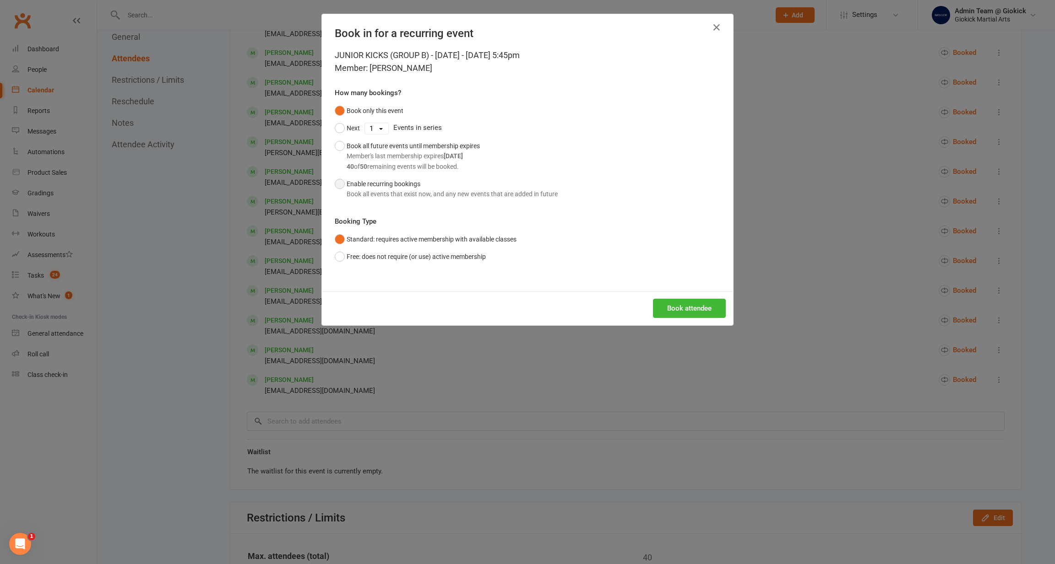
click at [343, 182] on button "Enable recurring bookings Book all events that exist now, and any new events th…" at bounding box center [446, 189] width 223 height 28
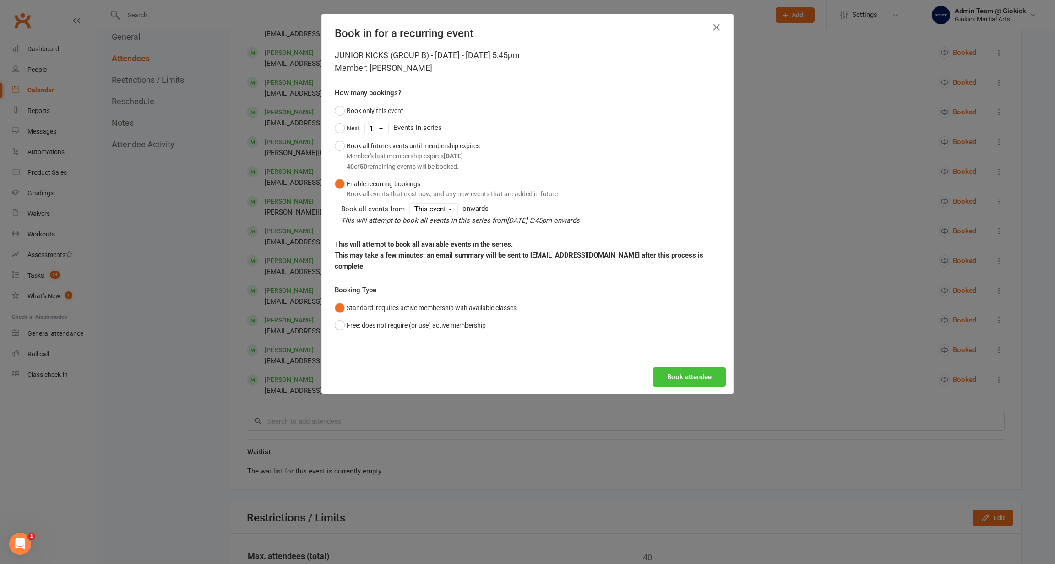
click at [689, 368] on button "Book attendee" at bounding box center [689, 377] width 73 height 19
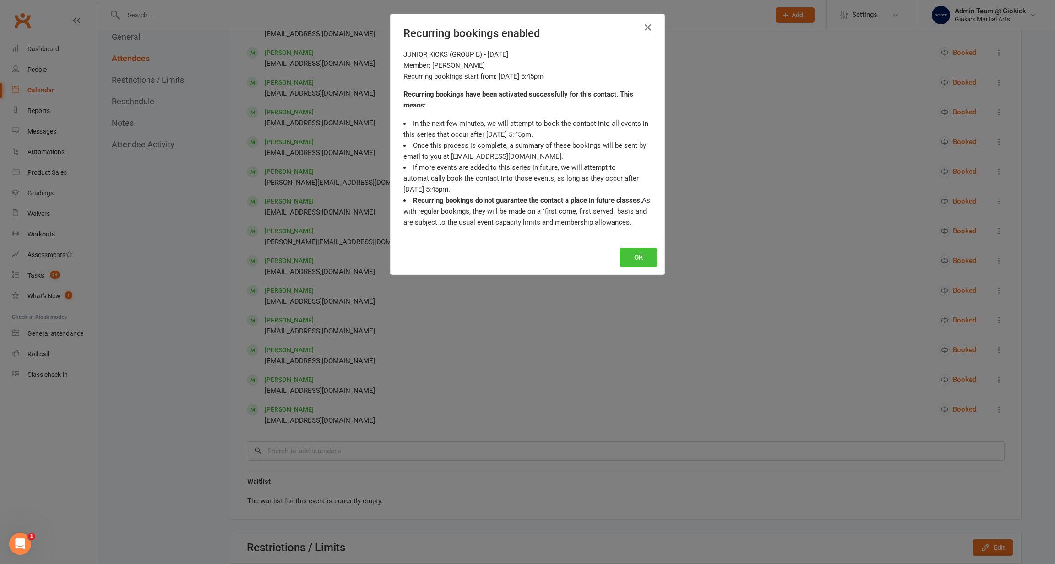
click at [633, 257] on button "OK" at bounding box center [638, 257] width 37 height 19
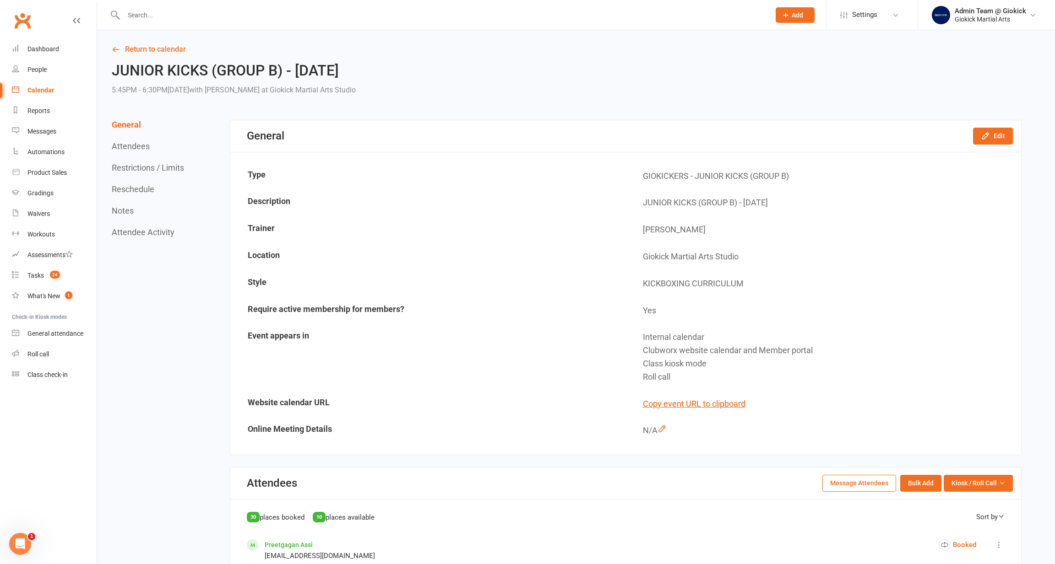
scroll to position [0, 0]
